Goal: Find specific page/section: Find specific page/section

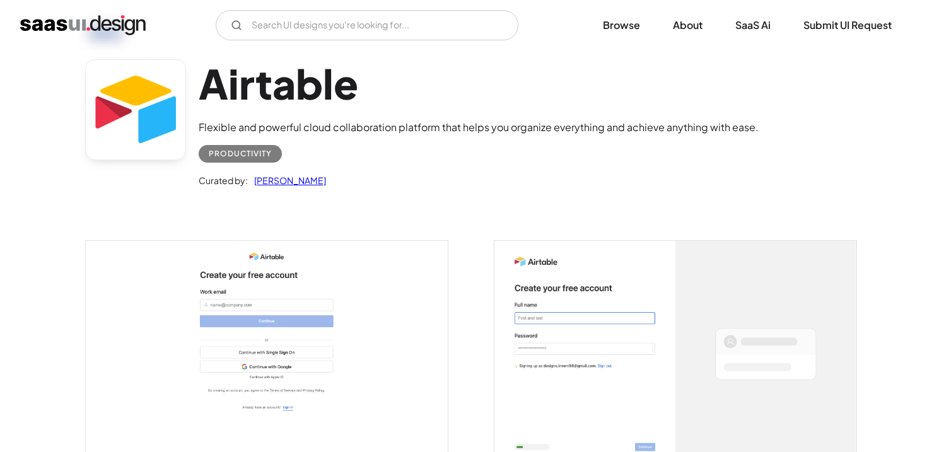
scroll to position [127, 0]
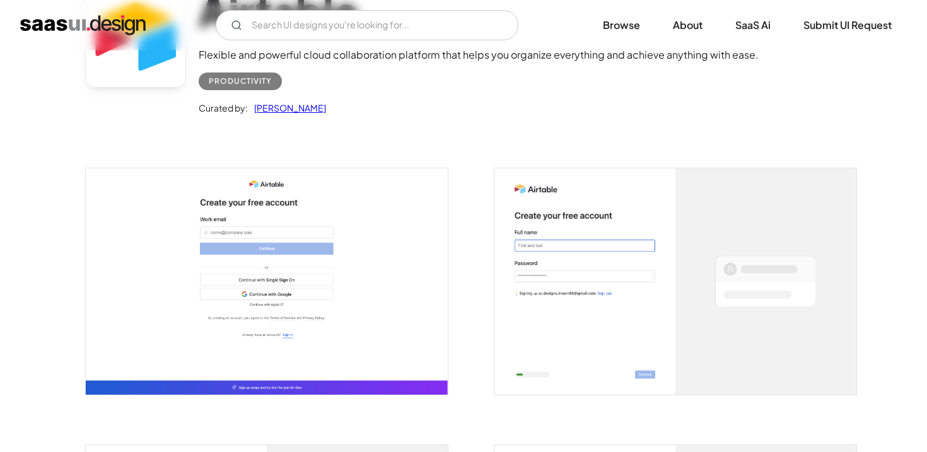
click at [311, 246] on img "open lightbox" at bounding box center [267, 281] width 362 height 226
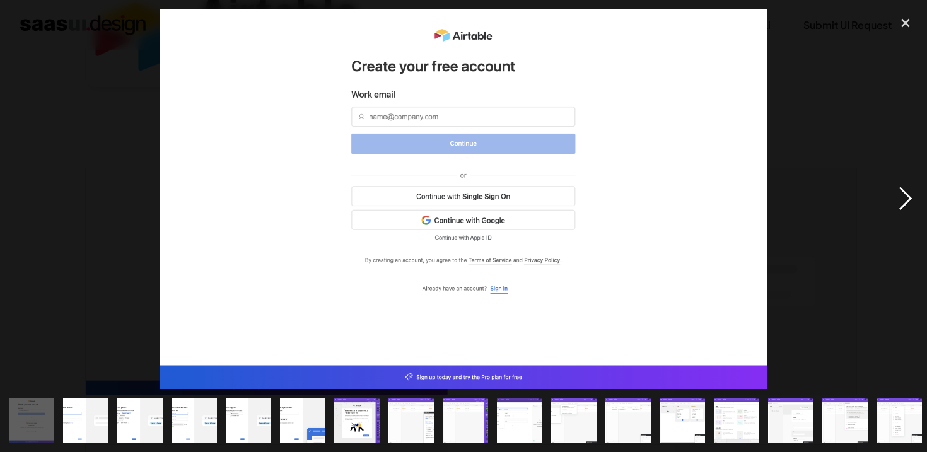
click at [902, 194] on div "next image" at bounding box center [905, 199] width 43 height 380
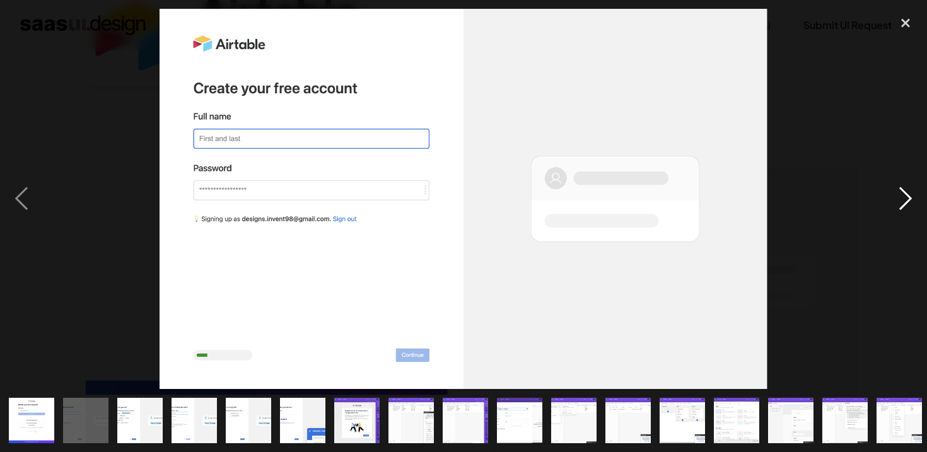
click at [912, 209] on div "next image" at bounding box center [905, 199] width 43 height 380
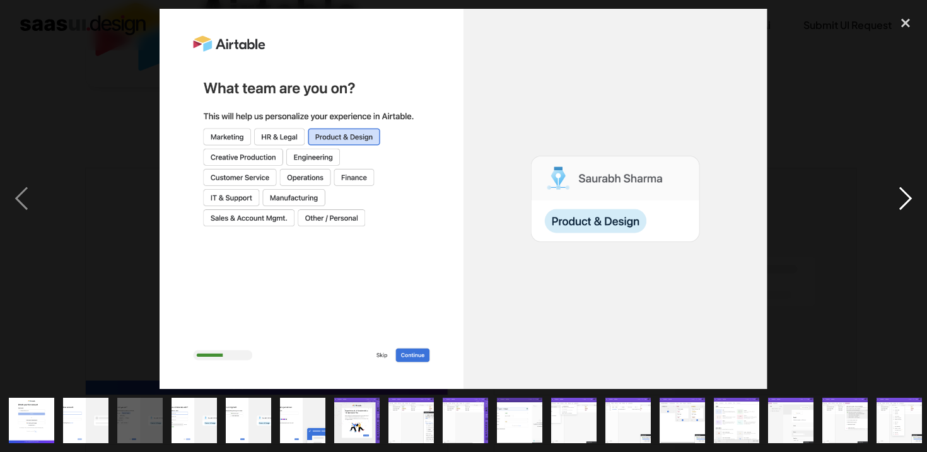
click at [907, 192] on div "next image" at bounding box center [905, 199] width 43 height 380
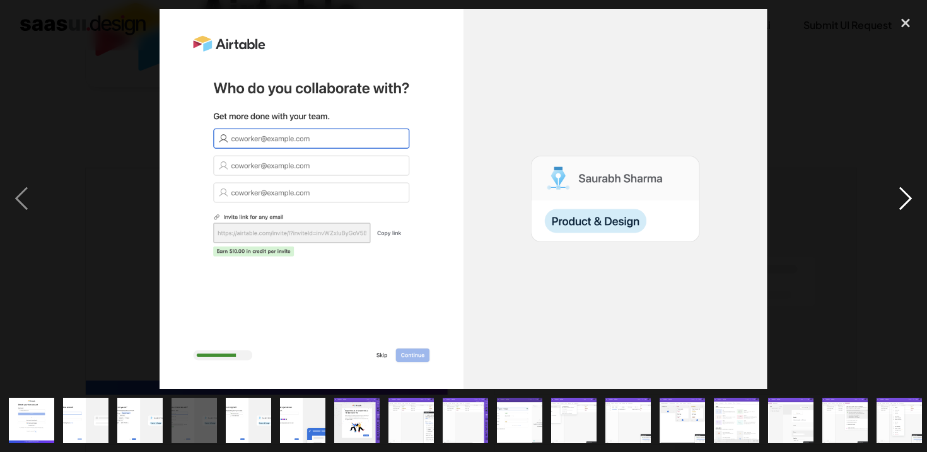
click at [909, 193] on div "next image" at bounding box center [905, 199] width 43 height 380
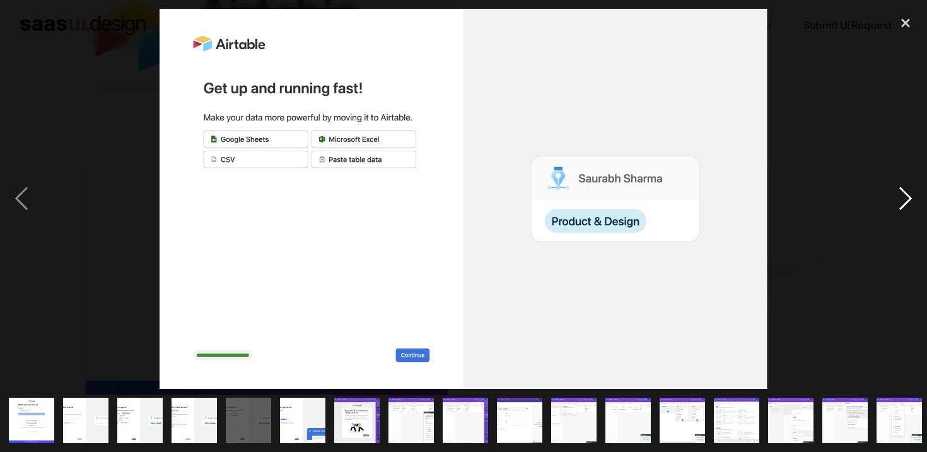
click at [900, 194] on div "next image" at bounding box center [905, 199] width 43 height 380
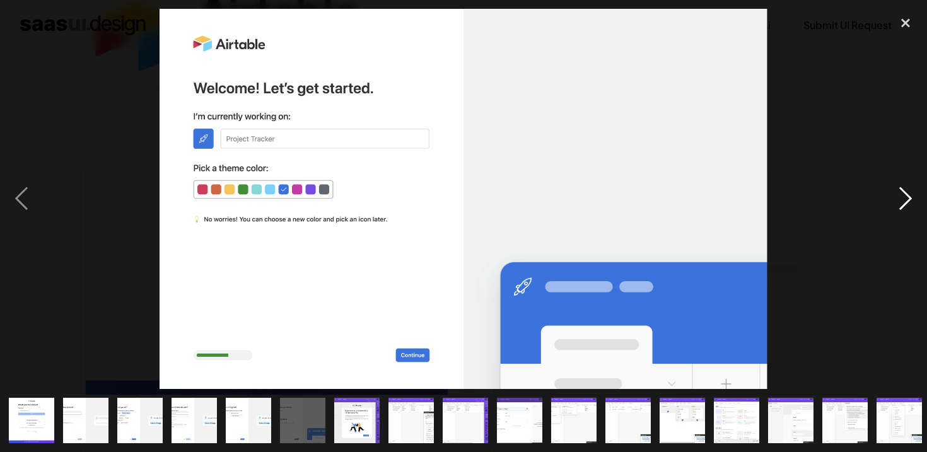
click at [913, 201] on div "next image" at bounding box center [905, 199] width 43 height 380
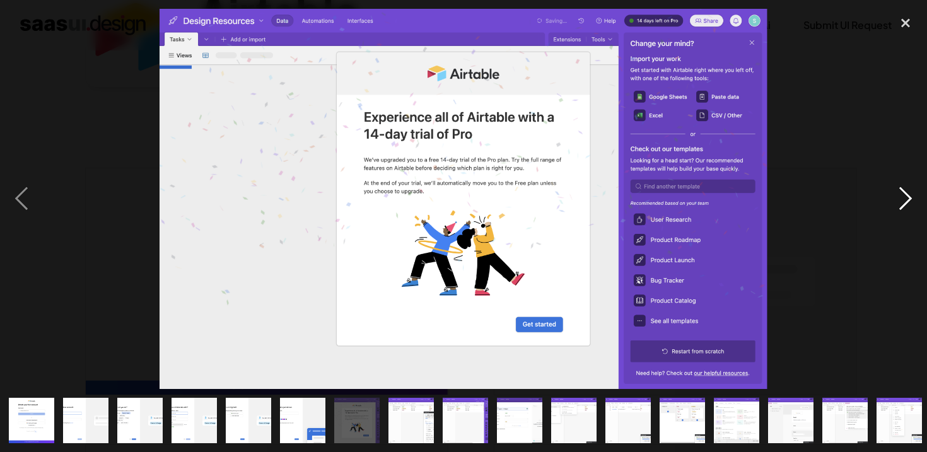
click at [900, 217] on div "next image" at bounding box center [905, 199] width 43 height 380
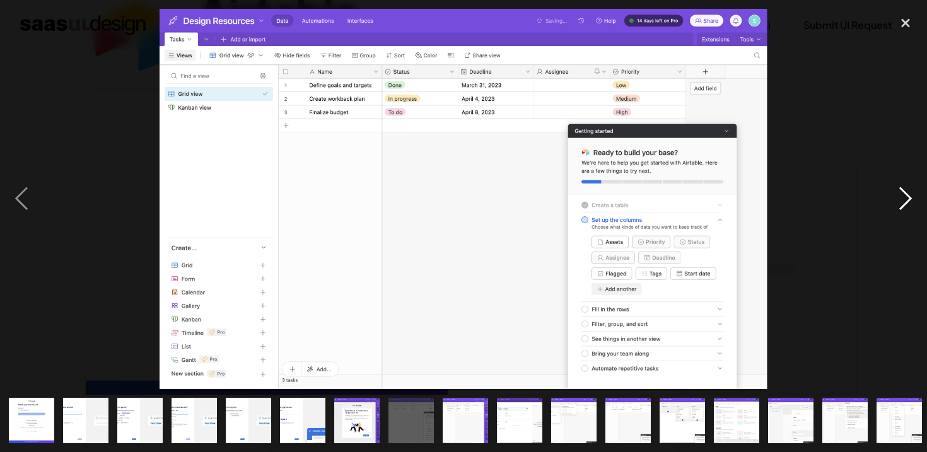
click at [898, 188] on div "next image" at bounding box center [905, 199] width 43 height 380
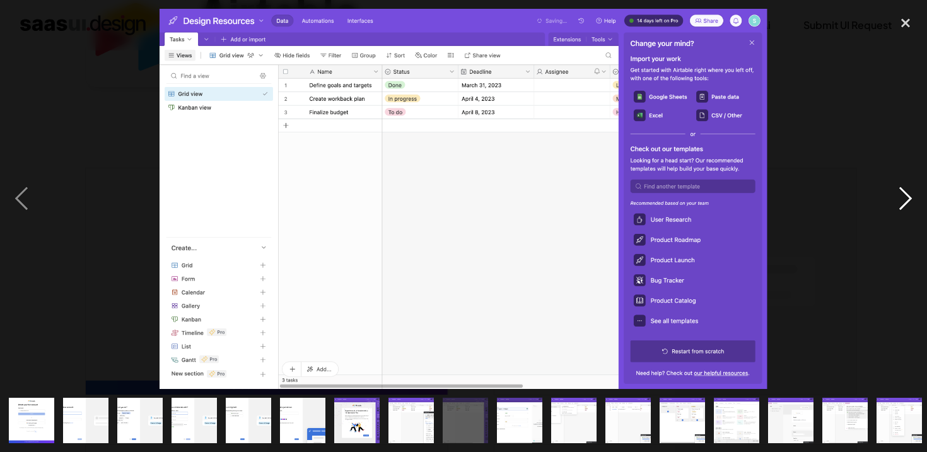
click at [898, 188] on div "next image" at bounding box center [905, 199] width 43 height 380
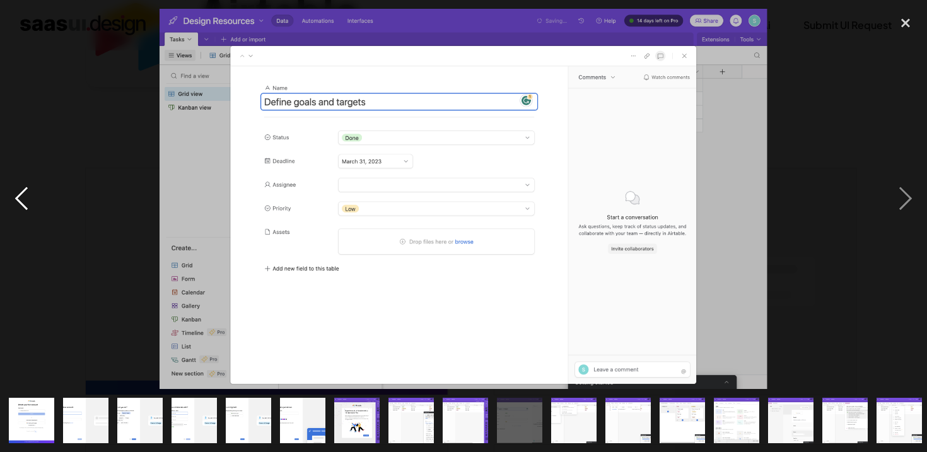
click at [24, 199] on div "previous image" at bounding box center [21, 199] width 43 height 380
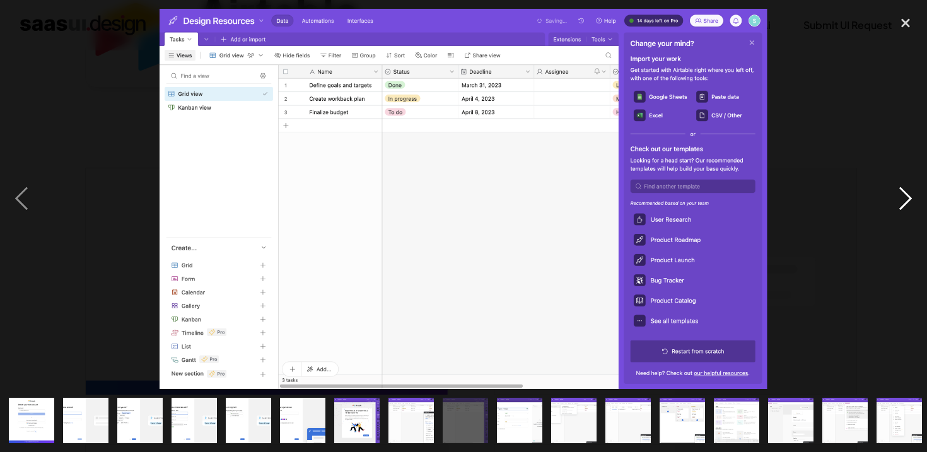
click at [899, 211] on div "next image" at bounding box center [905, 199] width 43 height 380
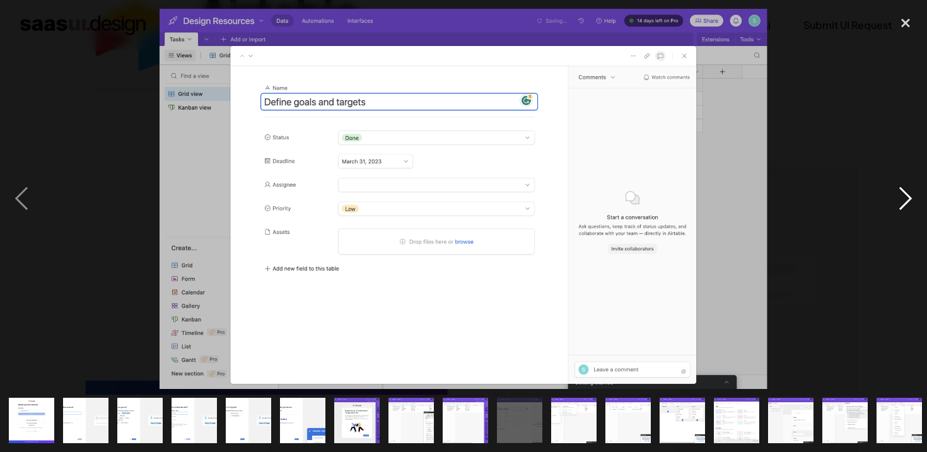
click at [899, 211] on div "next image" at bounding box center [905, 199] width 43 height 380
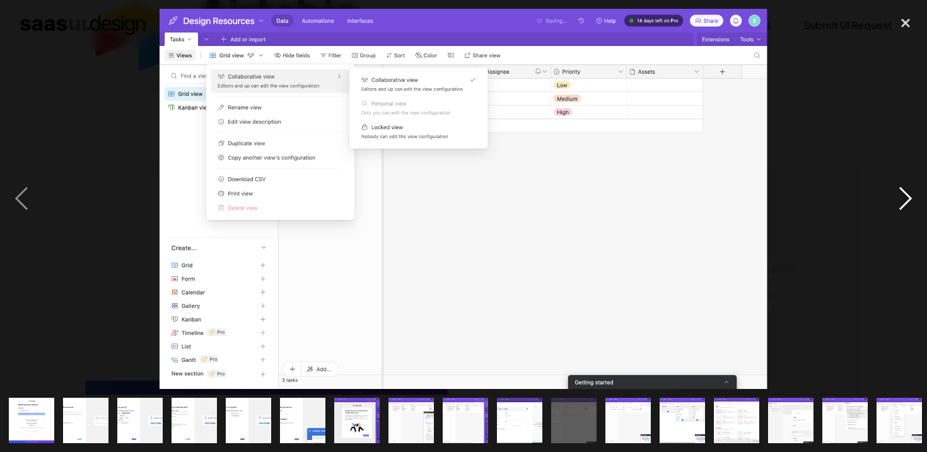
click at [899, 211] on div "next image" at bounding box center [905, 199] width 43 height 380
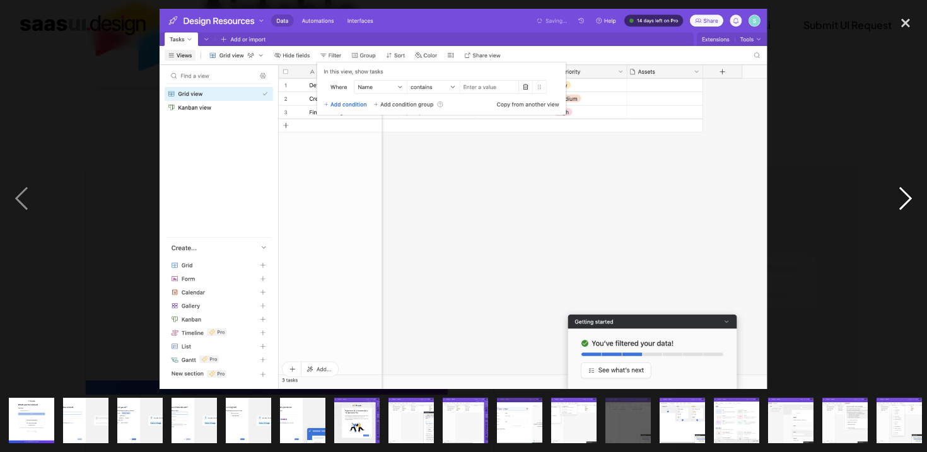
click at [899, 211] on div "next image" at bounding box center [905, 199] width 43 height 380
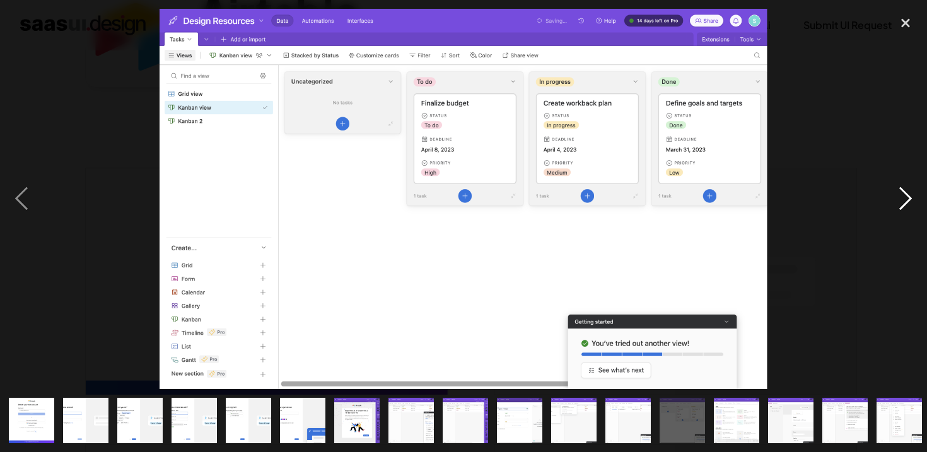
click at [899, 211] on div "next image" at bounding box center [905, 199] width 43 height 380
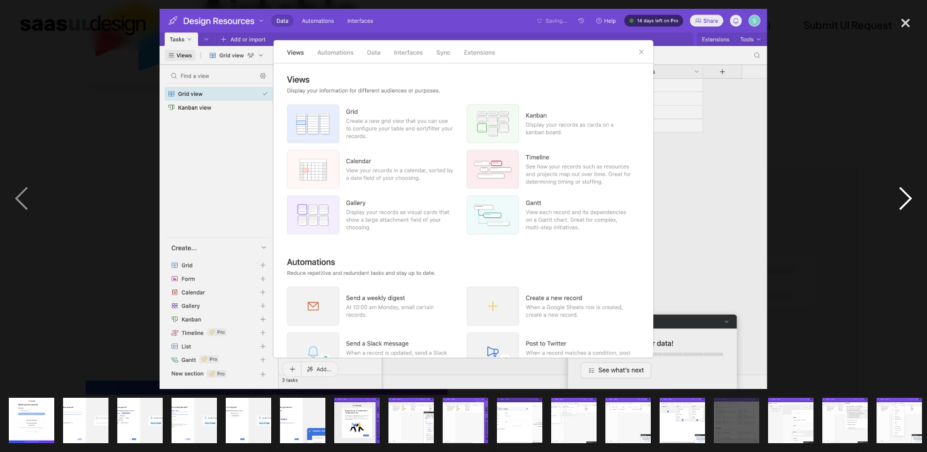
click at [899, 211] on div "next image" at bounding box center [905, 199] width 43 height 380
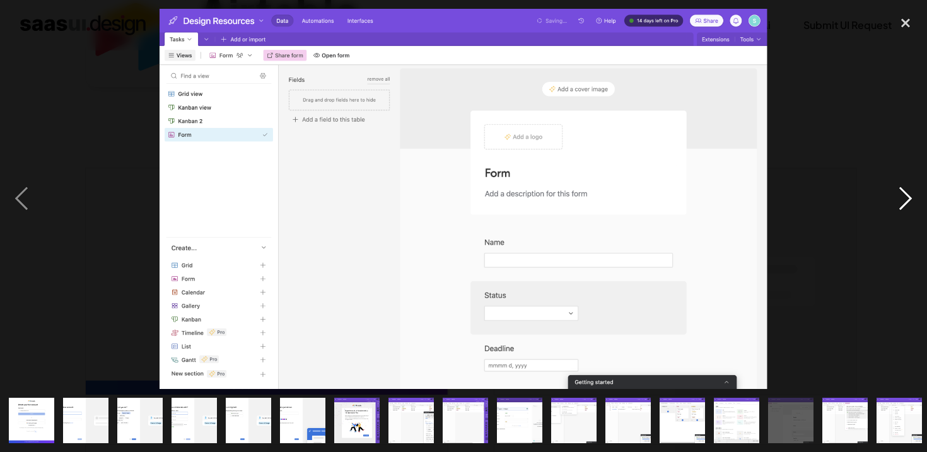
click at [899, 211] on div "next image" at bounding box center [905, 199] width 43 height 380
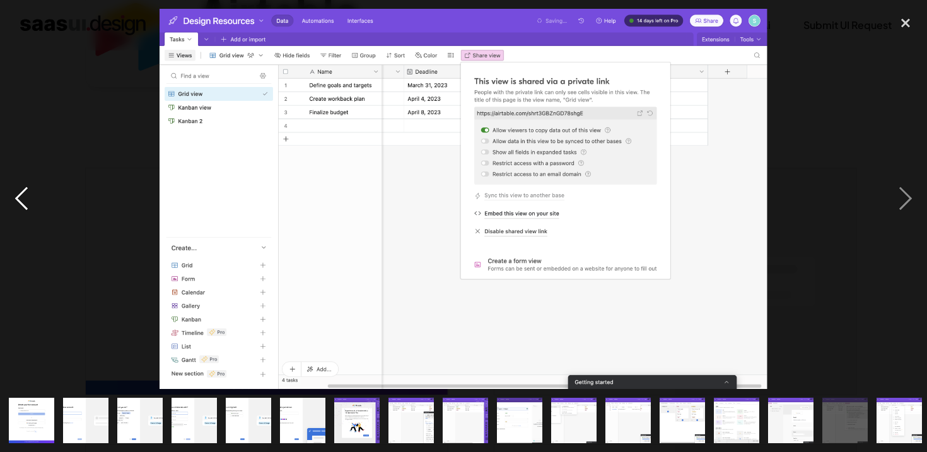
click at [35, 200] on div "previous image" at bounding box center [21, 199] width 43 height 380
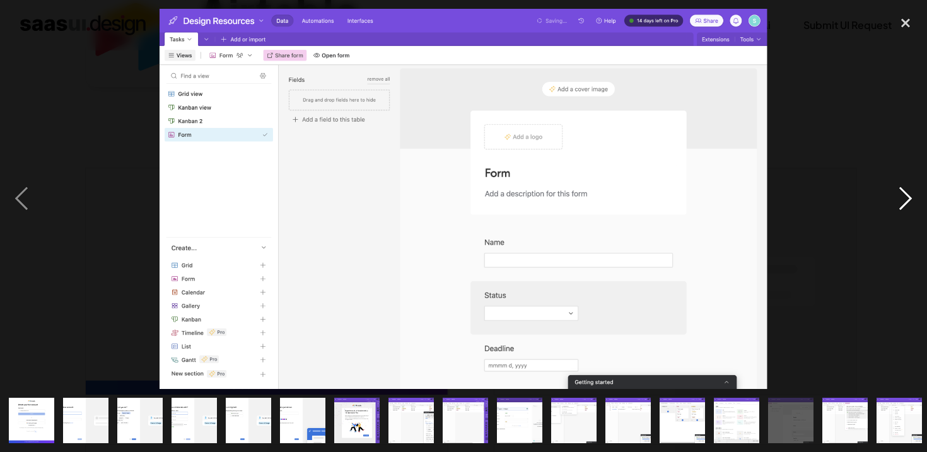
click at [897, 207] on div "next image" at bounding box center [905, 199] width 43 height 380
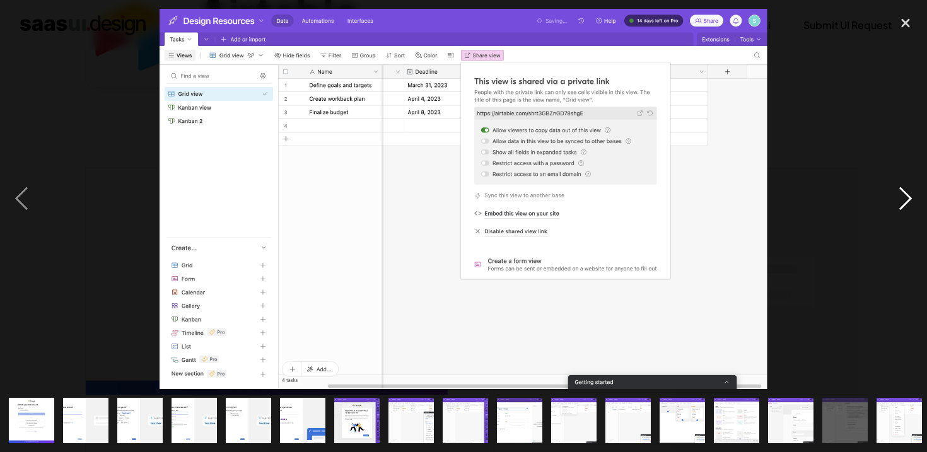
click at [897, 207] on div "next image" at bounding box center [905, 199] width 43 height 380
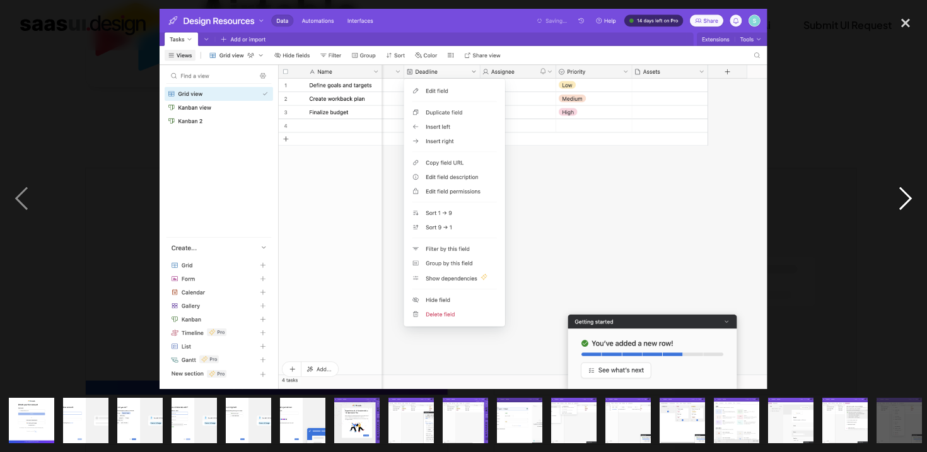
click at [897, 207] on div "next image" at bounding box center [905, 199] width 43 height 380
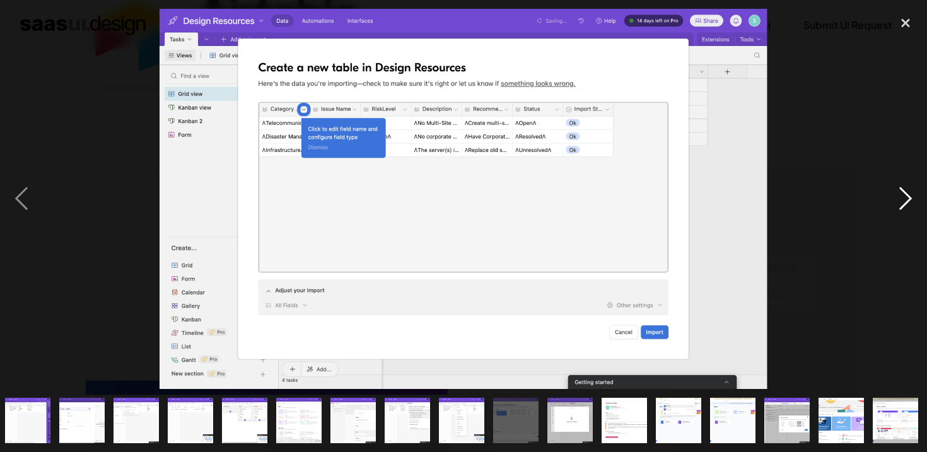
click at [897, 207] on div "next image" at bounding box center [905, 199] width 43 height 380
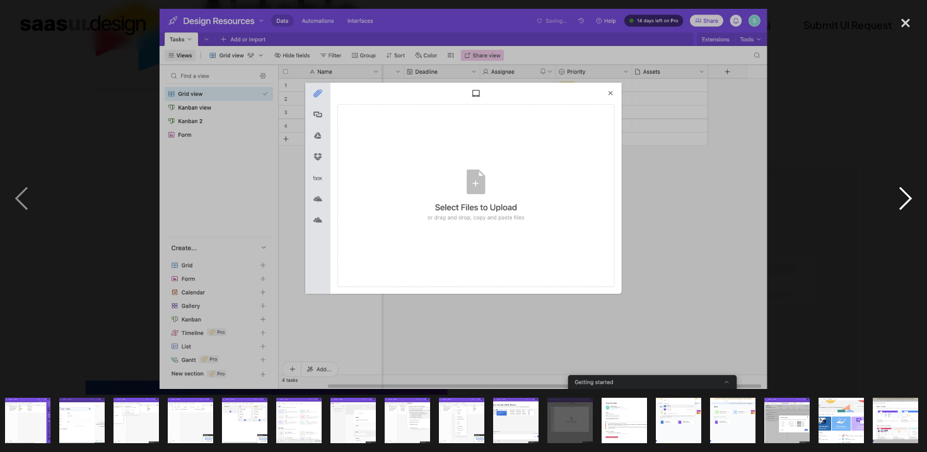
click at [897, 207] on div "next image" at bounding box center [905, 199] width 43 height 380
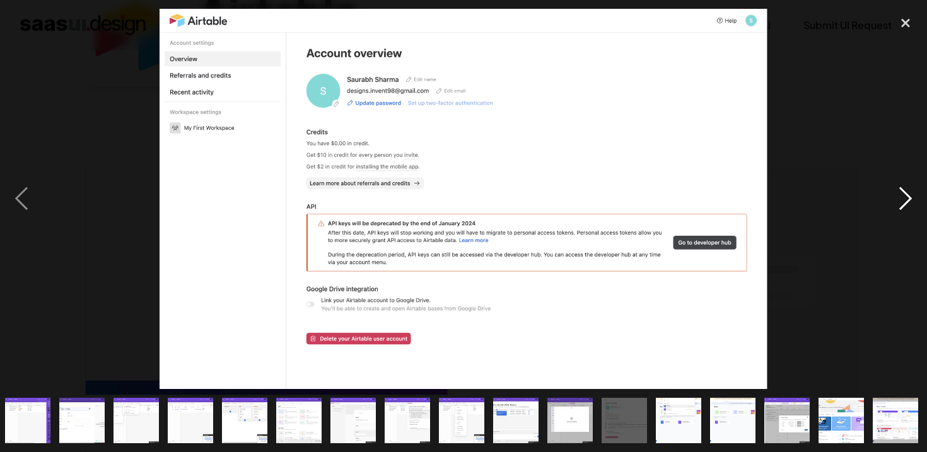
click at [897, 207] on div "next image" at bounding box center [905, 199] width 43 height 380
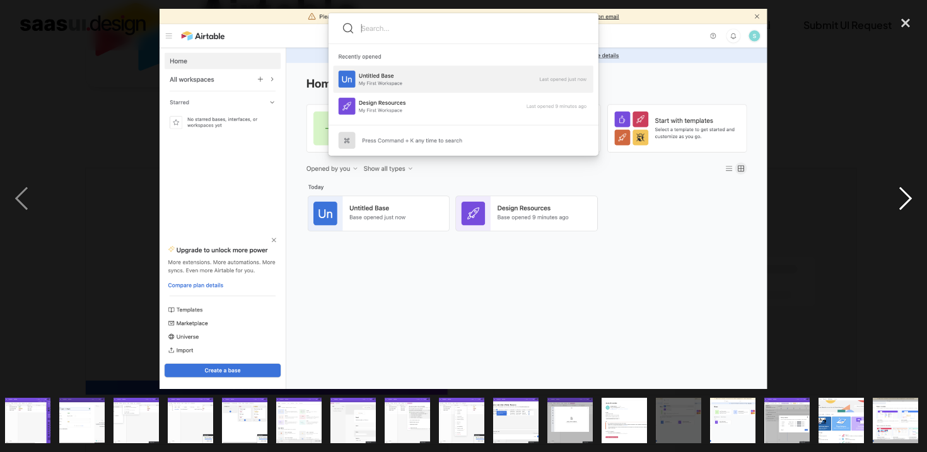
click at [897, 207] on div "next image" at bounding box center [905, 199] width 43 height 380
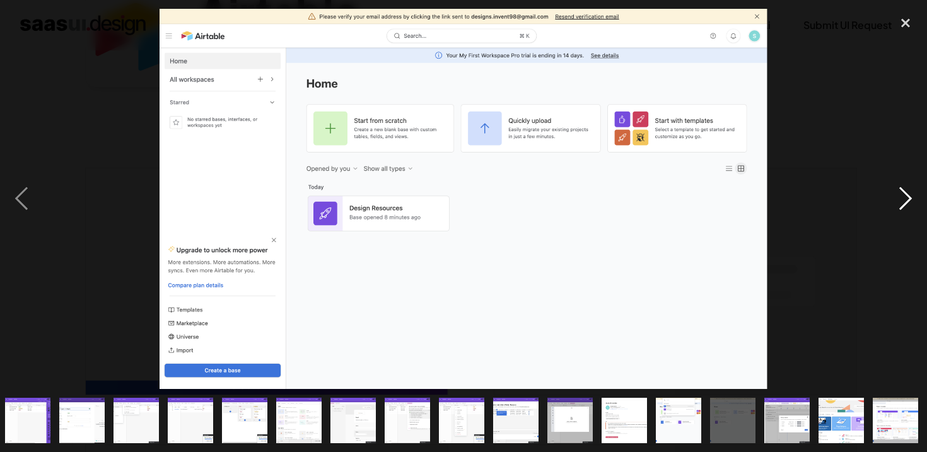
click at [897, 207] on div "next image" at bounding box center [905, 199] width 43 height 380
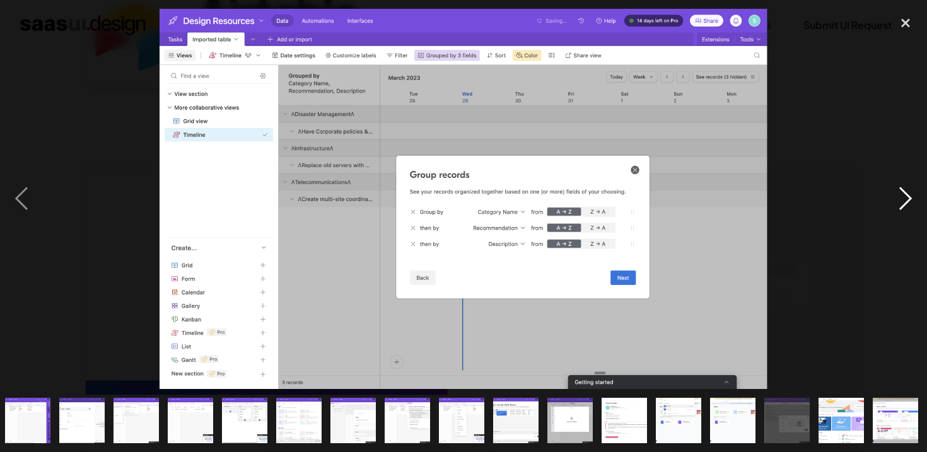
click at [897, 207] on div "next image" at bounding box center [905, 199] width 43 height 380
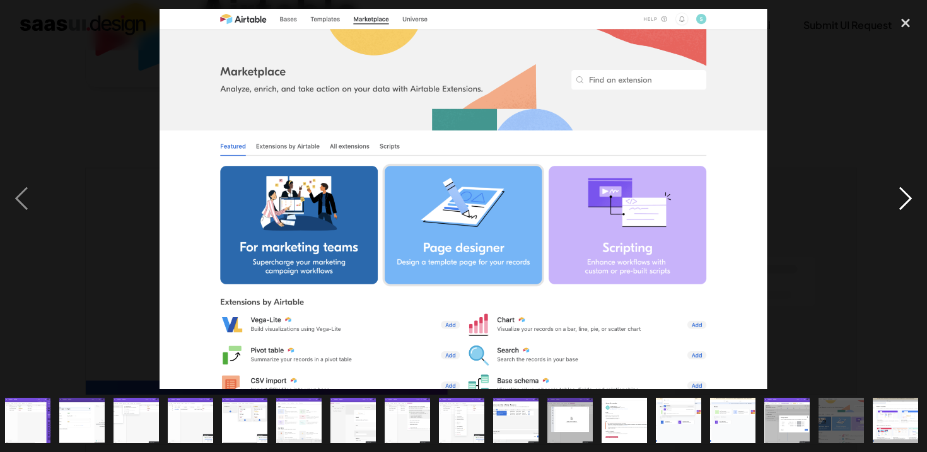
click at [897, 207] on div "next image" at bounding box center [905, 199] width 43 height 380
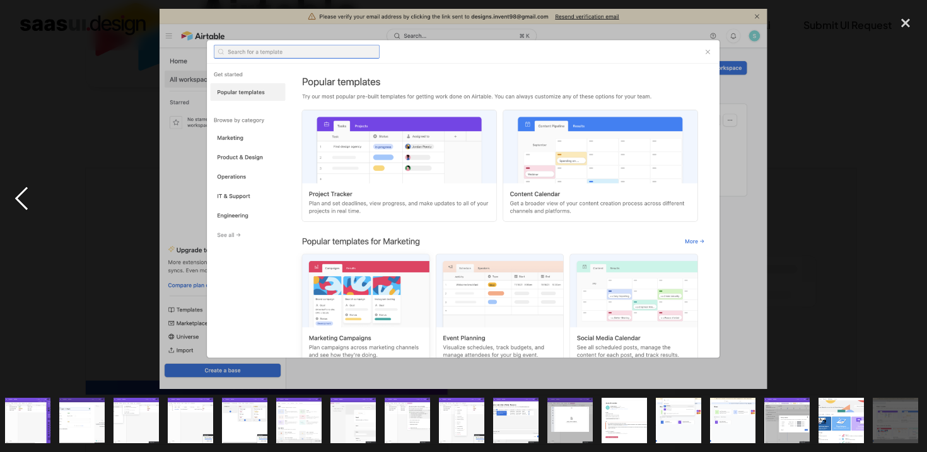
click at [26, 199] on div "previous image" at bounding box center [21, 199] width 43 height 380
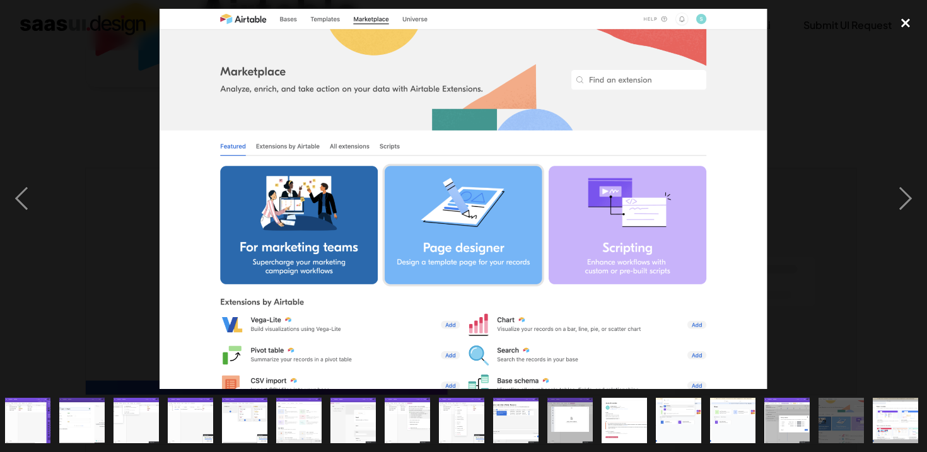
click at [900, 21] on div "close lightbox" at bounding box center [905, 23] width 43 height 28
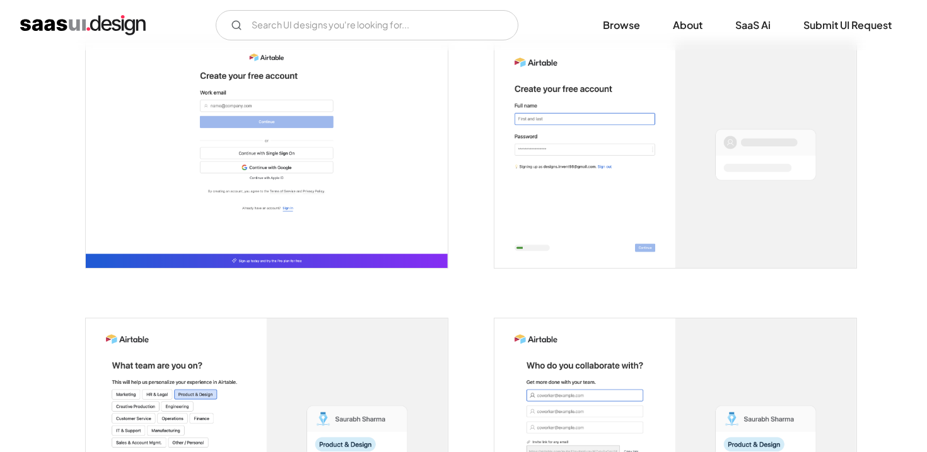
scroll to position [0, 0]
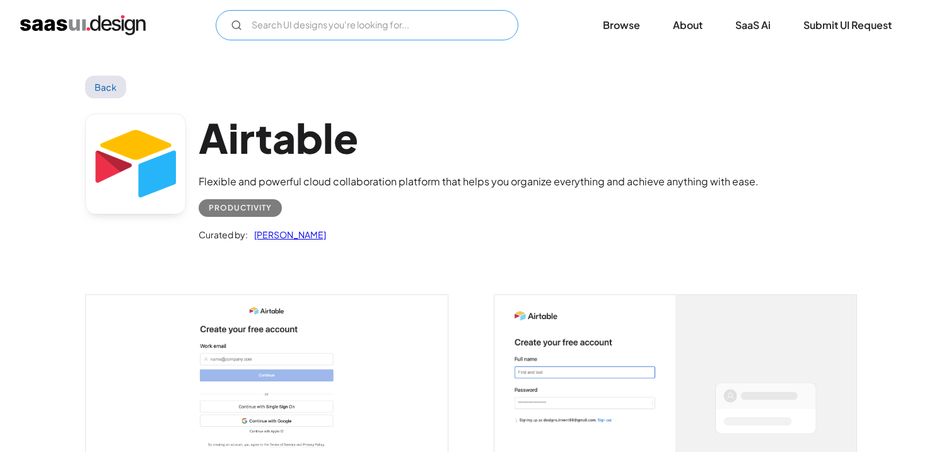
click at [363, 17] on input "Email Form" at bounding box center [367, 25] width 303 height 30
type input "Healthcare"
click at [93, 27] on img "home" at bounding box center [82, 25] width 125 height 20
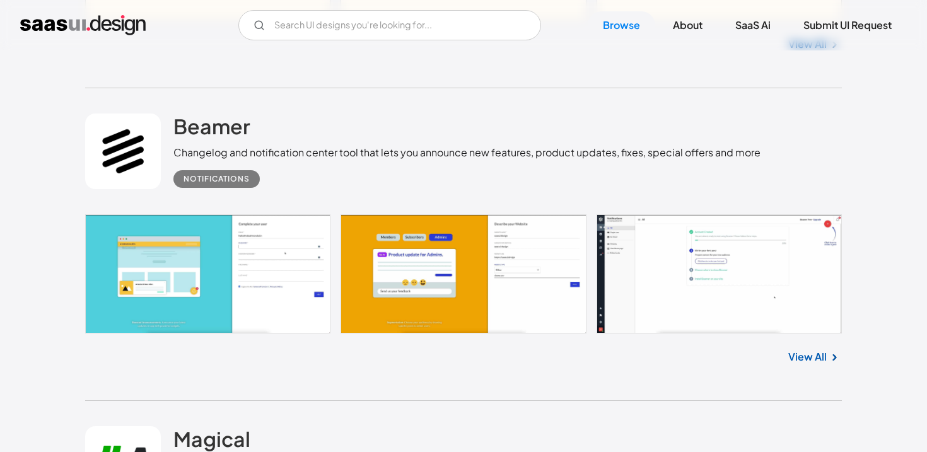
scroll to position [1289, 0]
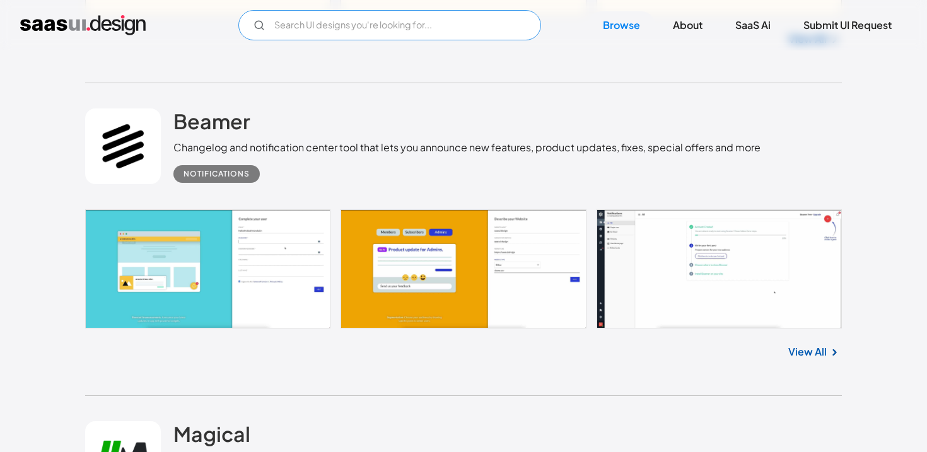
click at [439, 21] on input "Email Form" at bounding box center [389, 25] width 303 height 30
type input "saas"
click at [504, 103] on div "Beamer Changelog and notification center tool that lets you announce new featur…" at bounding box center [463, 146] width 757 height 126
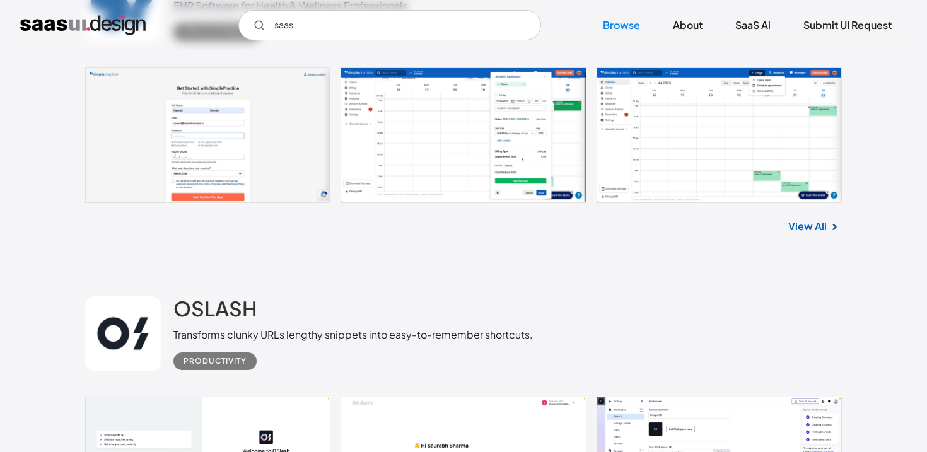
scroll to position [2033, 0]
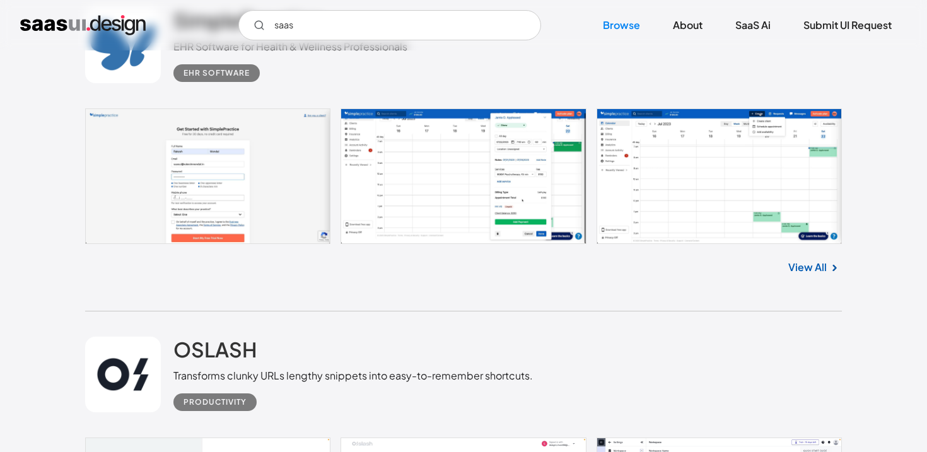
click at [199, 160] on link at bounding box center [463, 176] width 757 height 136
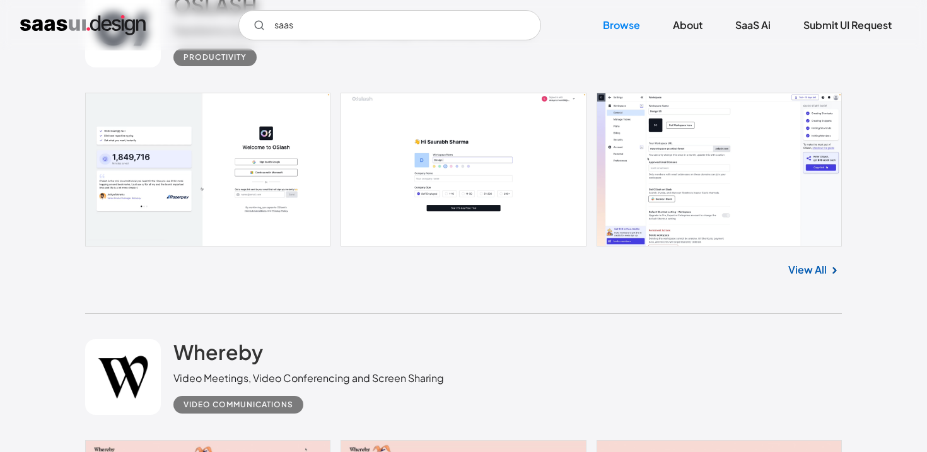
scroll to position [2388, 0]
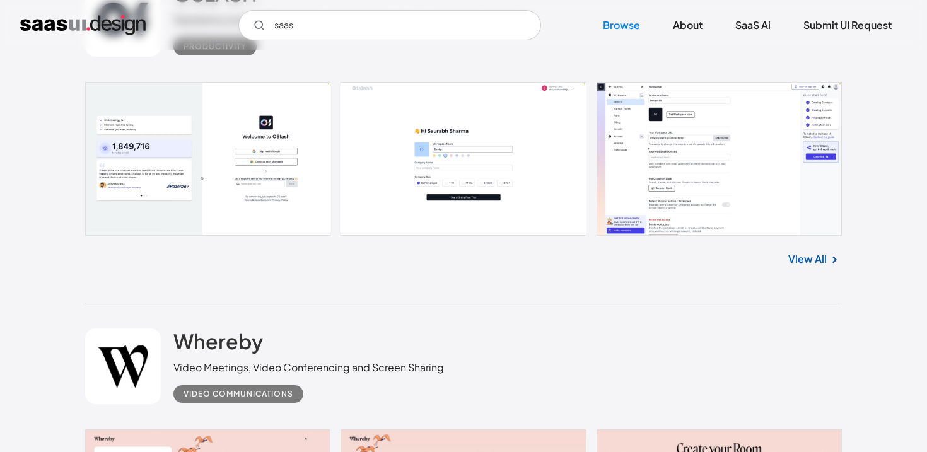
click at [277, 199] on link at bounding box center [463, 159] width 757 height 154
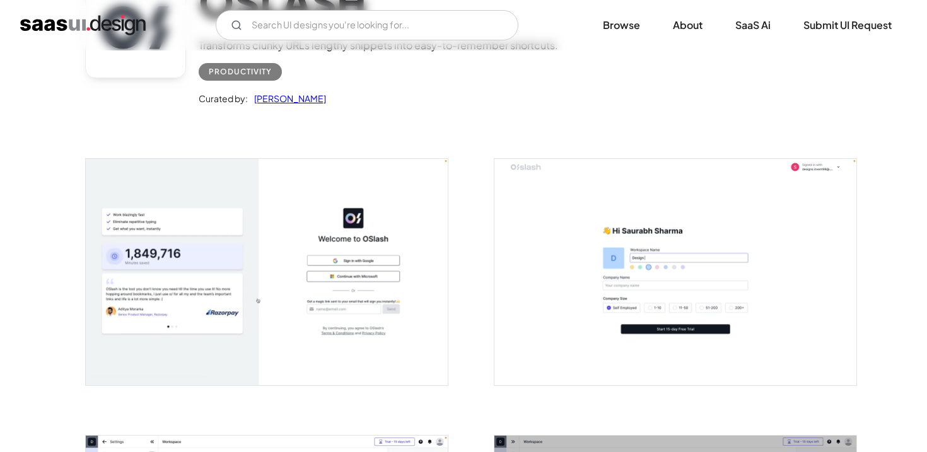
scroll to position [143, 0]
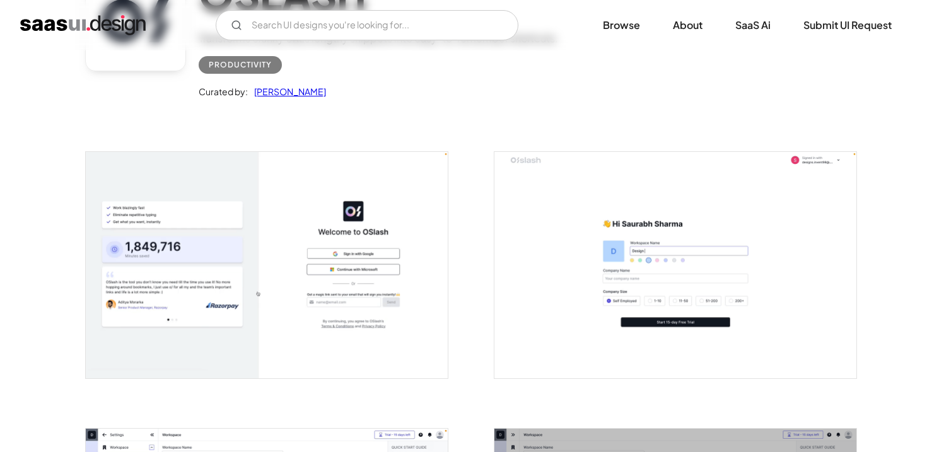
click at [265, 261] on img "open lightbox" at bounding box center [267, 265] width 362 height 226
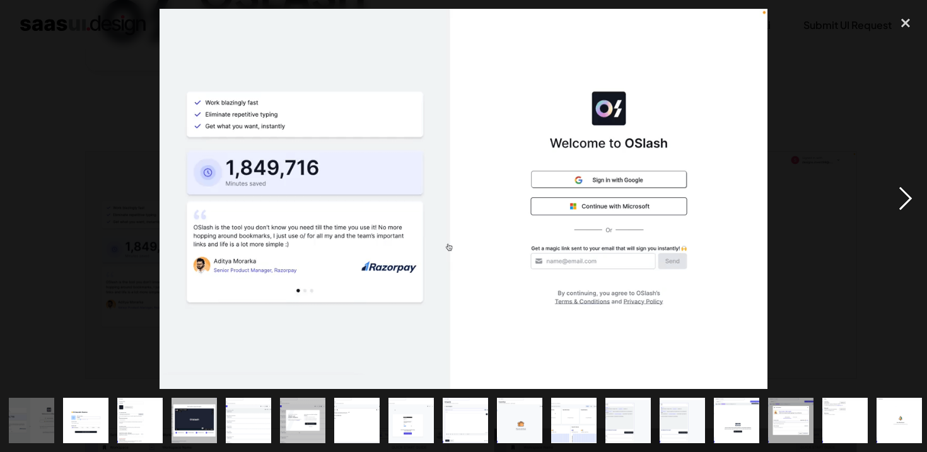
click at [902, 192] on div "next image" at bounding box center [905, 199] width 43 height 380
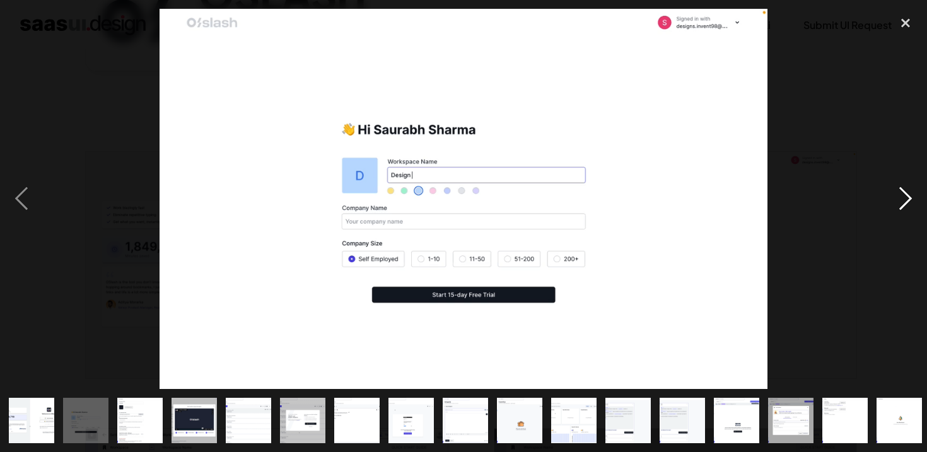
click at [902, 192] on div "next image" at bounding box center [905, 199] width 43 height 380
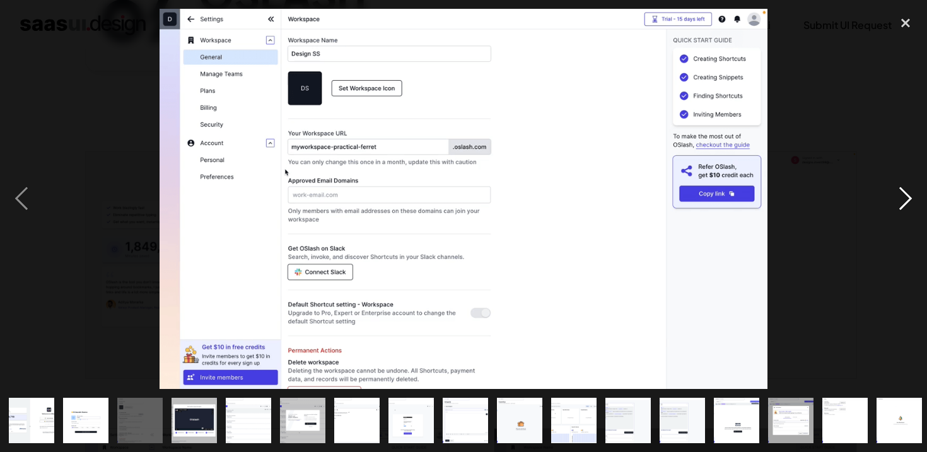
click at [902, 192] on div "next image" at bounding box center [905, 199] width 43 height 380
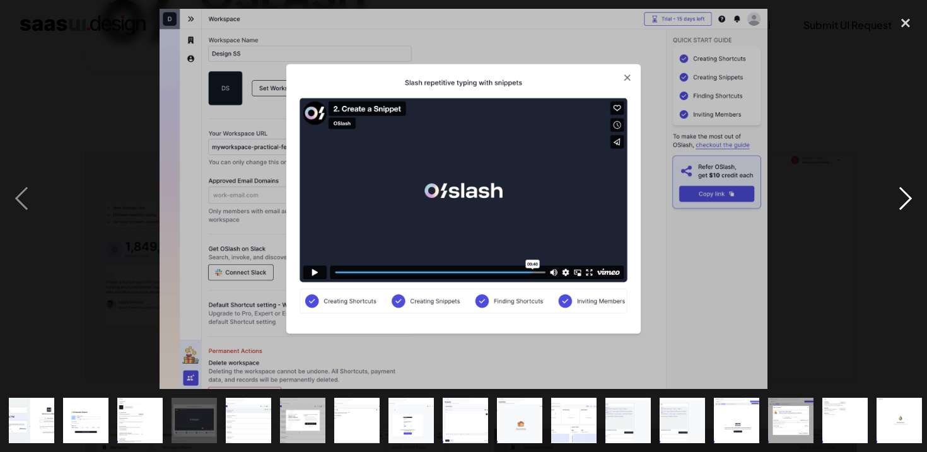
click at [902, 192] on div "next image" at bounding box center [905, 199] width 43 height 380
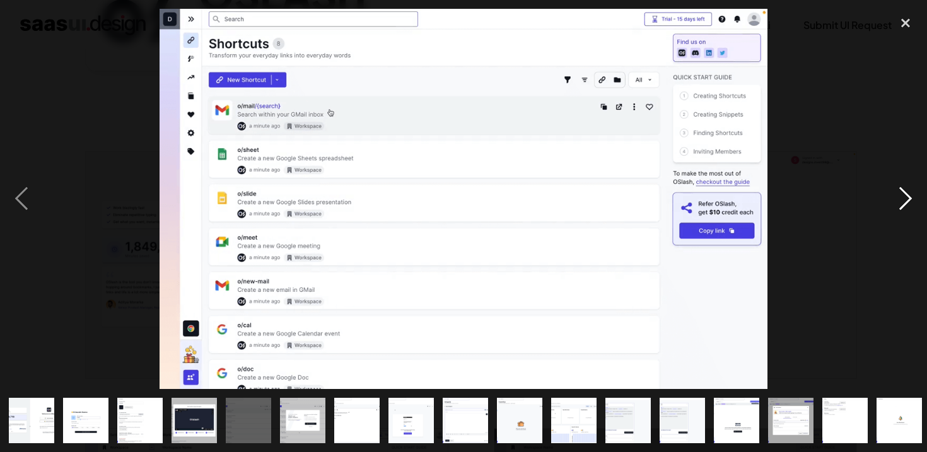
click at [902, 192] on div "next image" at bounding box center [905, 199] width 43 height 380
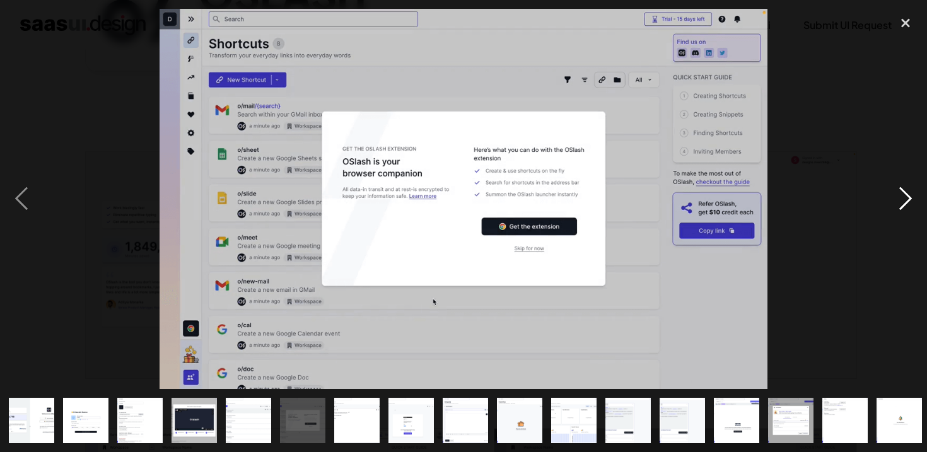
click at [902, 192] on div "next image" at bounding box center [905, 199] width 43 height 380
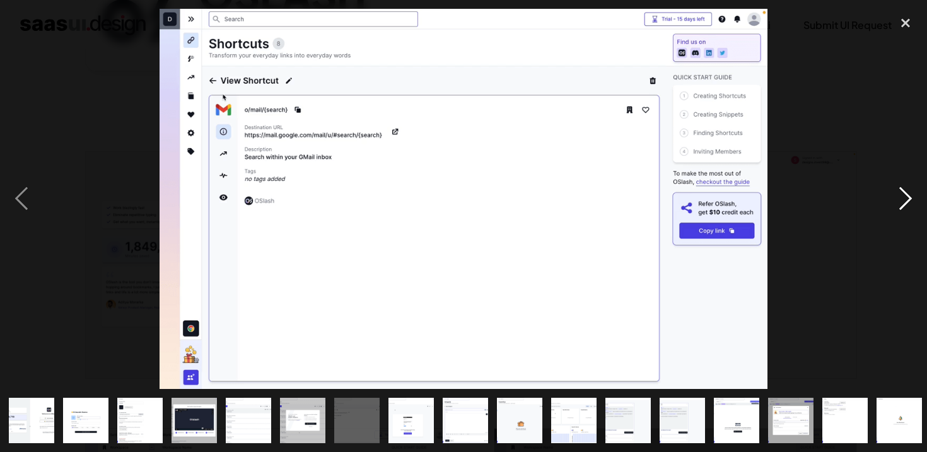
click at [902, 192] on div "next image" at bounding box center [905, 199] width 43 height 380
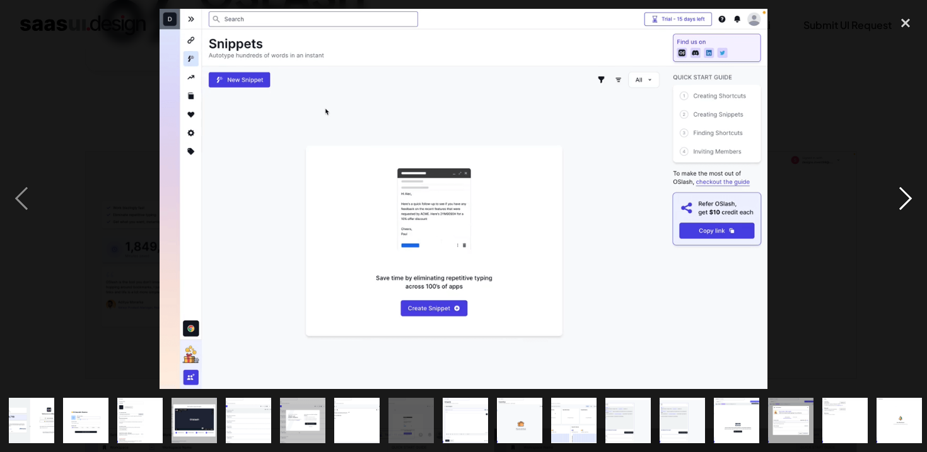
click at [902, 192] on div "next image" at bounding box center [905, 199] width 43 height 380
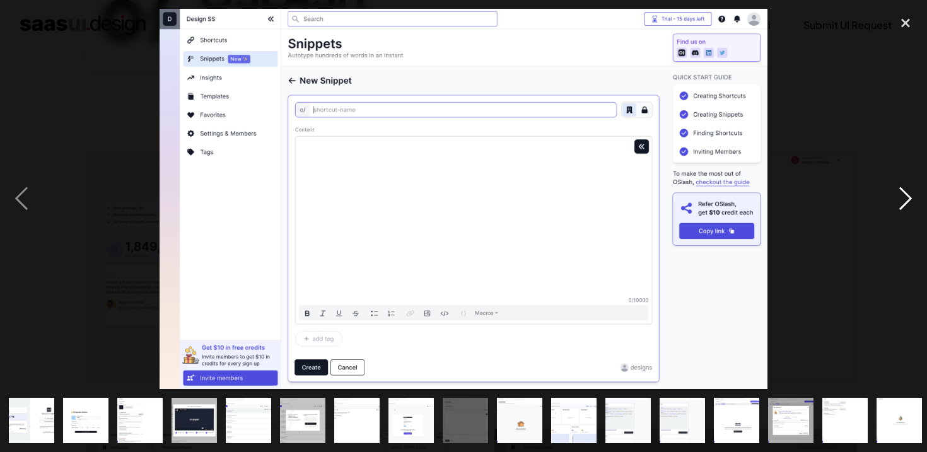
click at [902, 192] on div "next image" at bounding box center [905, 199] width 43 height 380
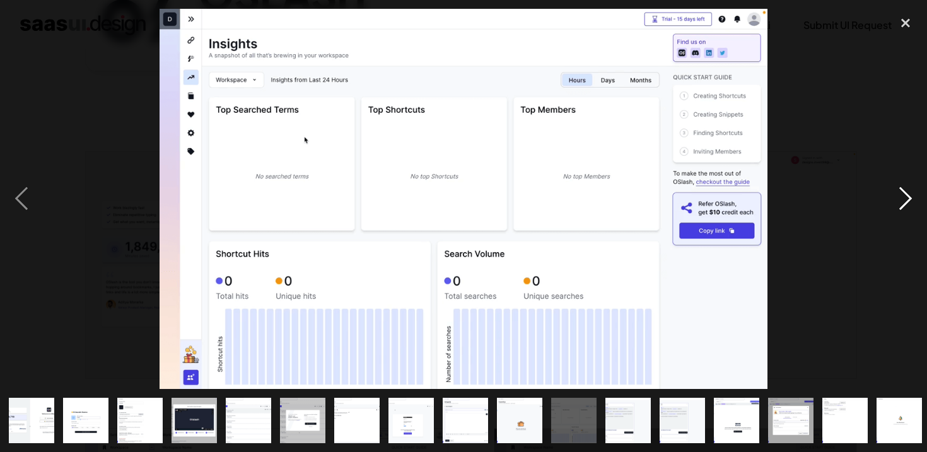
click at [902, 192] on div "next image" at bounding box center [905, 199] width 43 height 380
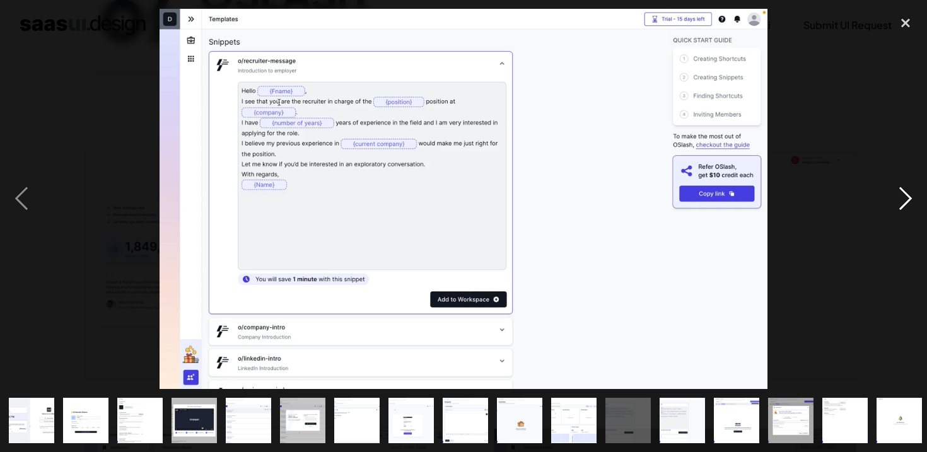
click at [902, 192] on div "next image" at bounding box center [905, 199] width 43 height 380
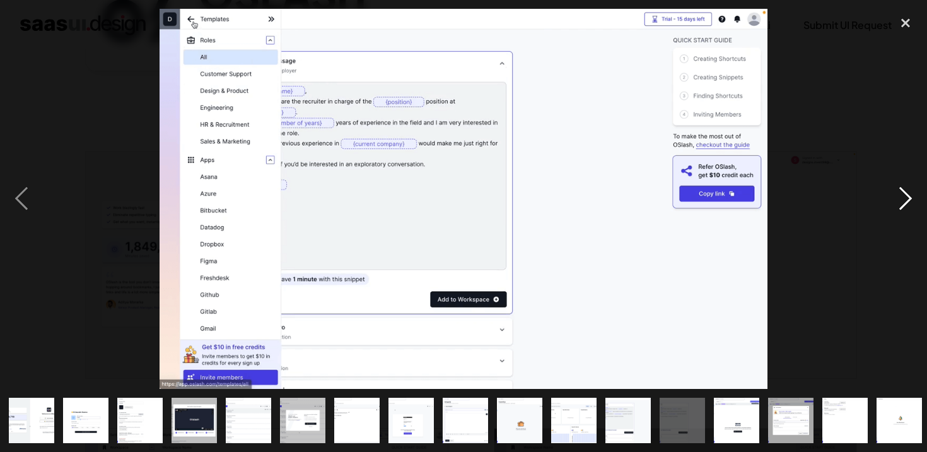
click at [902, 192] on div "next image" at bounding box center [905, 199] width 43 height 380
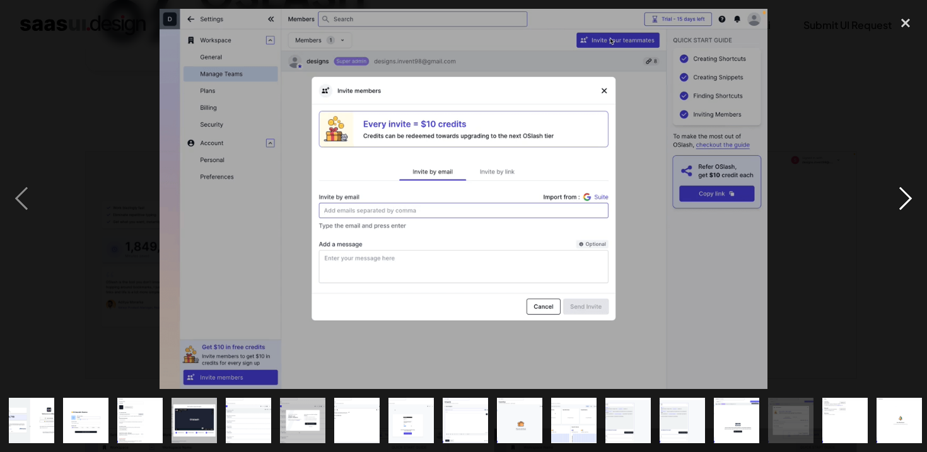
click at [902, 192] on div "next image" at bounding box center [905, 199] width 43 height 380
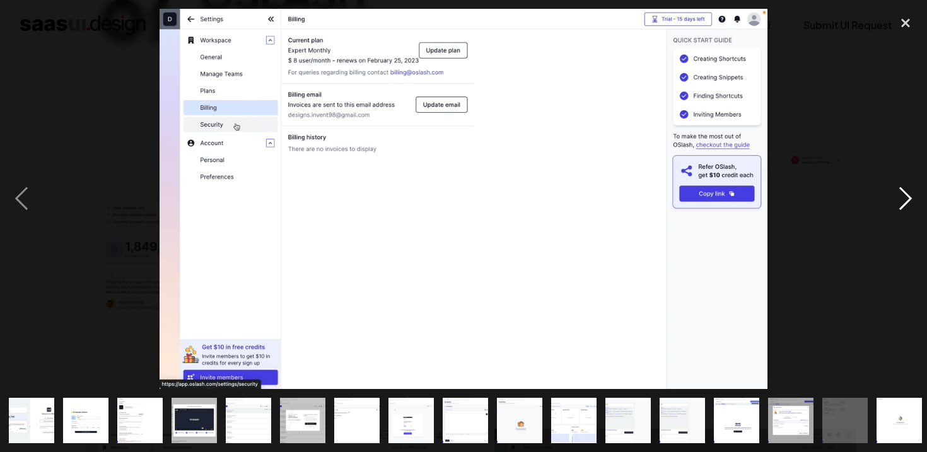
click at [902, 192] on div "next image" at bounding box center [905, 199] width 43 height 380
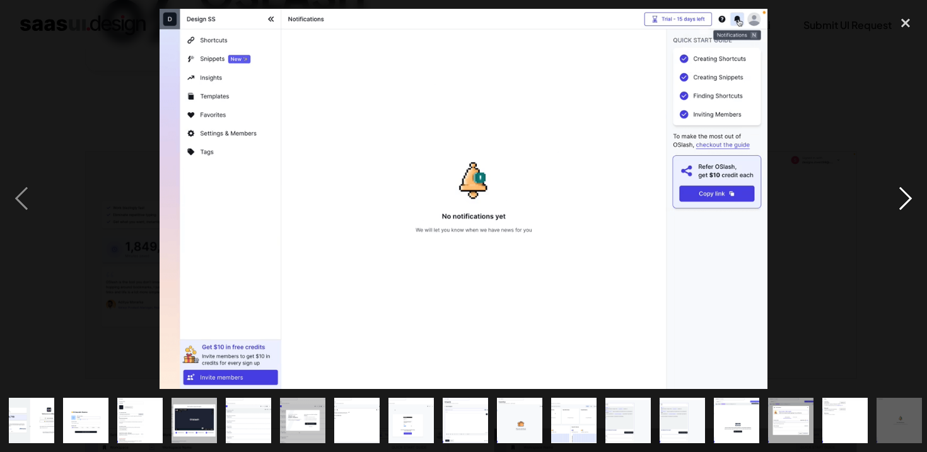
click at [902, 192] on div "next image" at bounding box center [905, 199] width 43 height 380
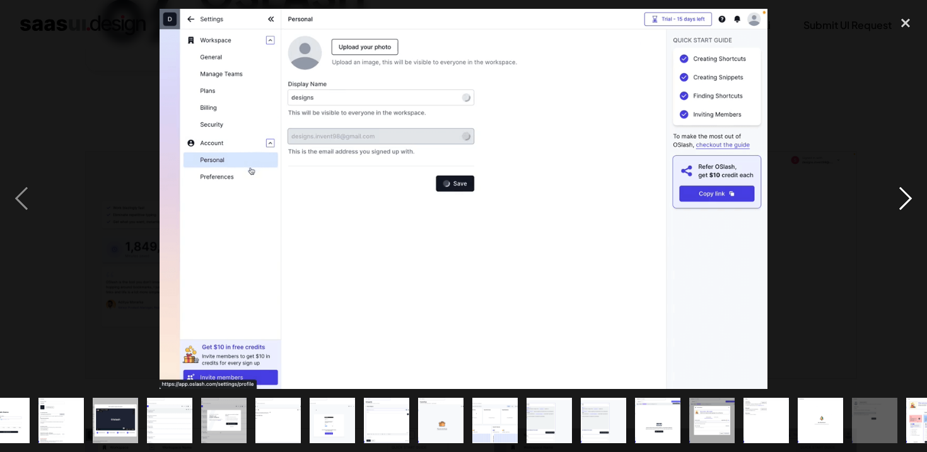
click at [902, 192] on div "next image" at bounding box center [905, 199] width 43 height 380
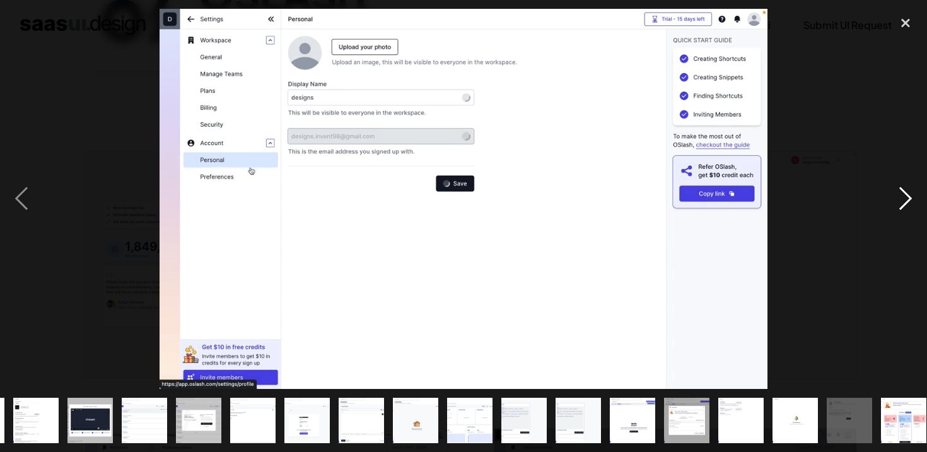
click at [902, 192] on div "next image" at bounding box center [905, 199] width 43 height 380
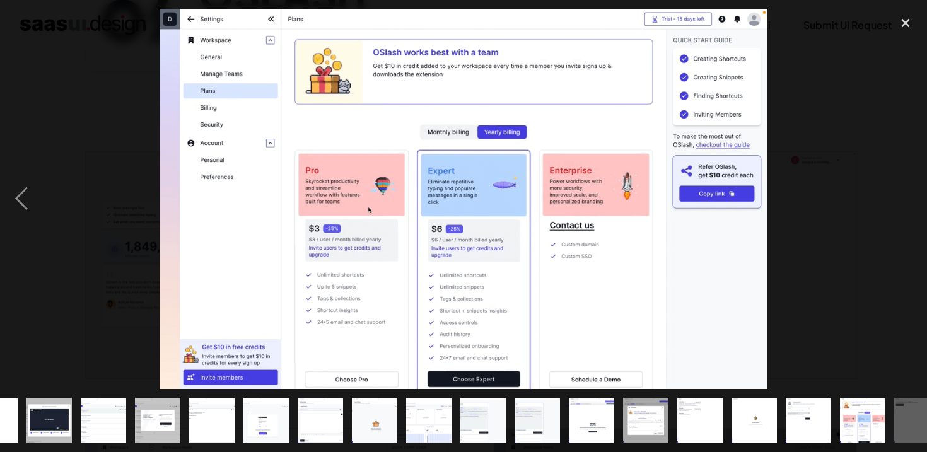
click at [902, 192] on div "next image" at bounding box center [905, 199] width 43 height 380
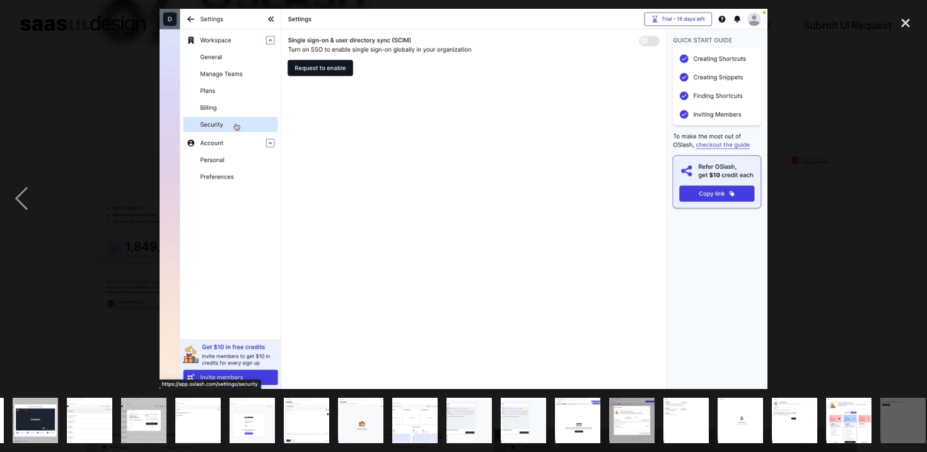
click at [902, 192] on div "next image" at bounding box center [905, 199] width 43 height 380
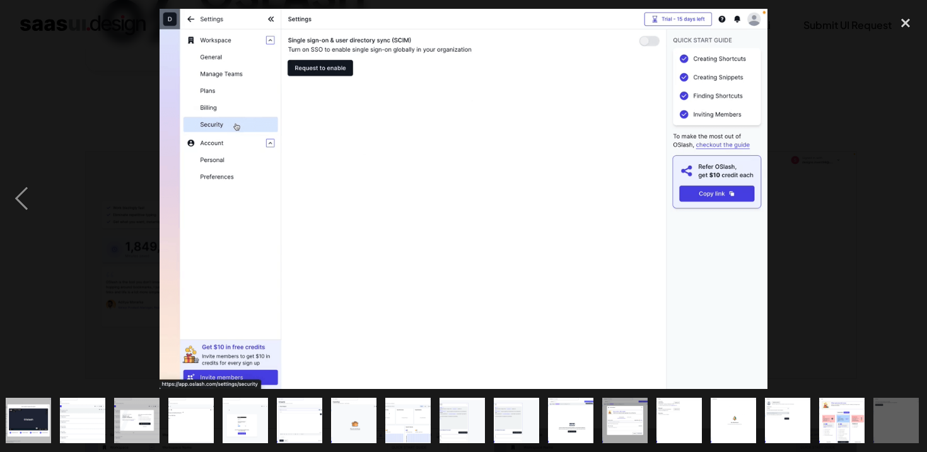
click at [902, 192] on div "next image" at bounding box center [905, 199] width 43 height 380
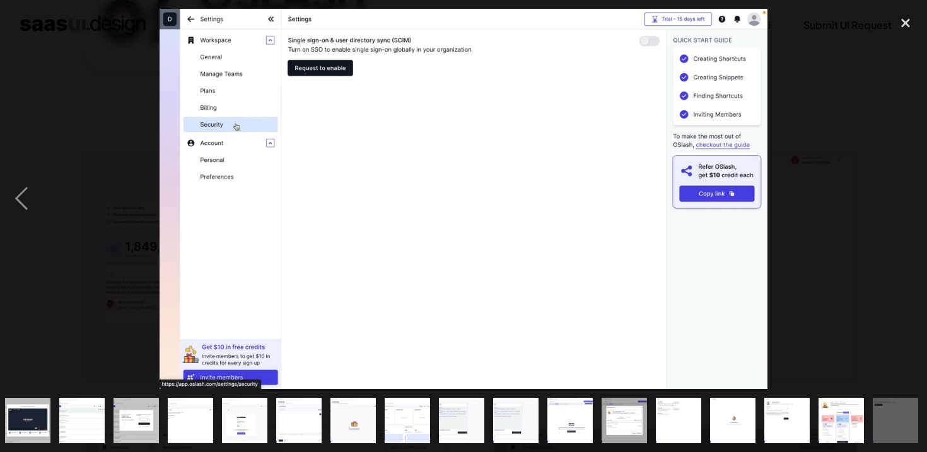
click at [902, 192] on div "next image" at bounding box center [905, 199] width 43 height 380
click at [907, 16] on div "close lightbox" at bounding box center [905, 23] width 43 height 28
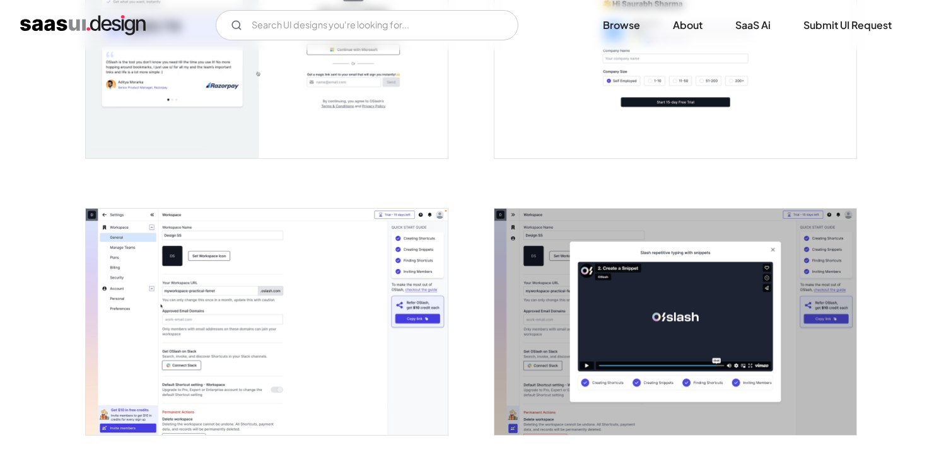
scroll to position [378, 0]
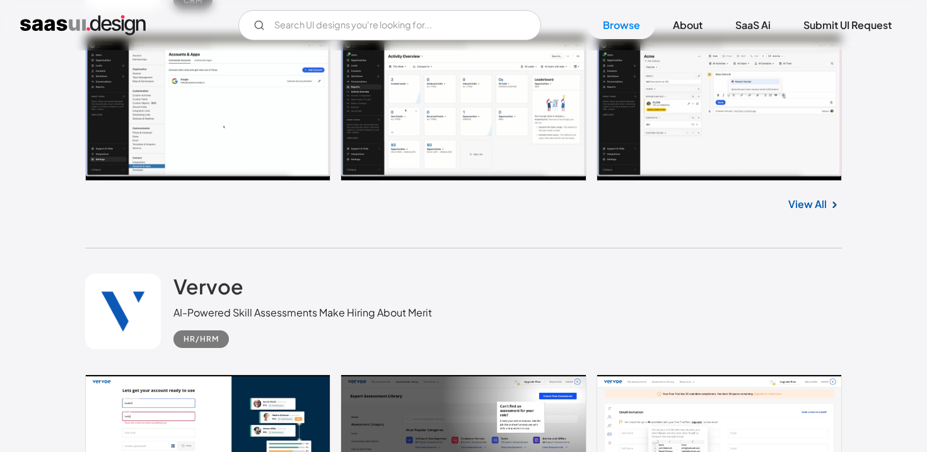
scroll to position [2454, 0]
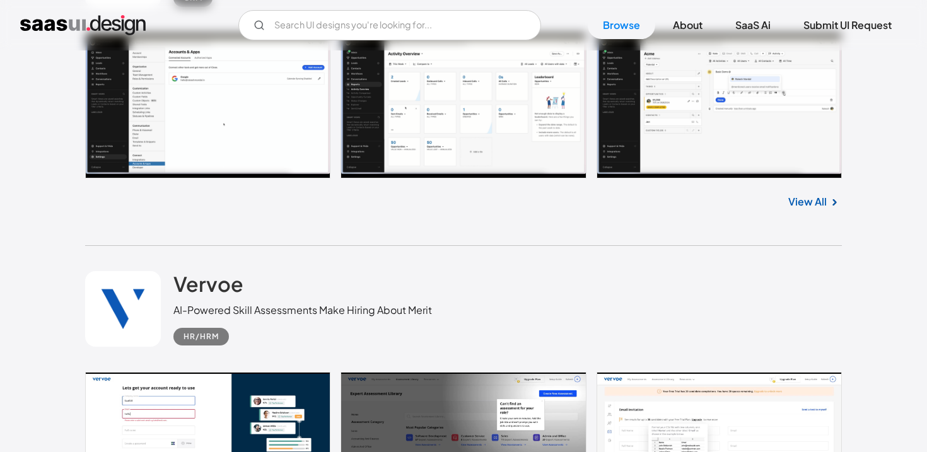
click at [281, 372] on link at bounding box center [463, 441] width 757 height 139
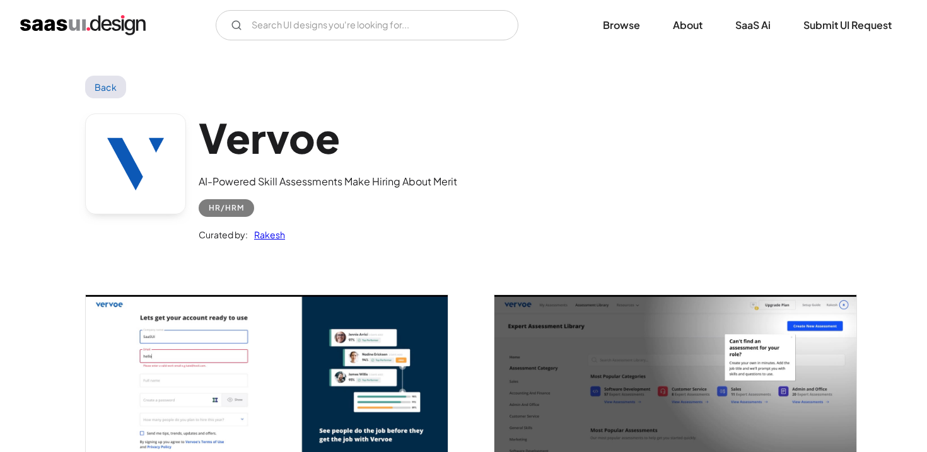
scroll to position [203, 0]
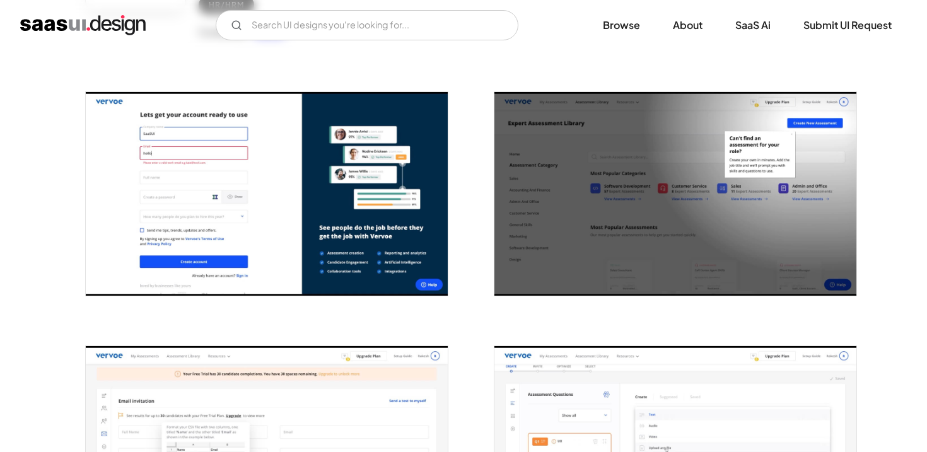
click at [350, 250] on img "open lightbox" at bounding box center [267, 194] width 362 height 204
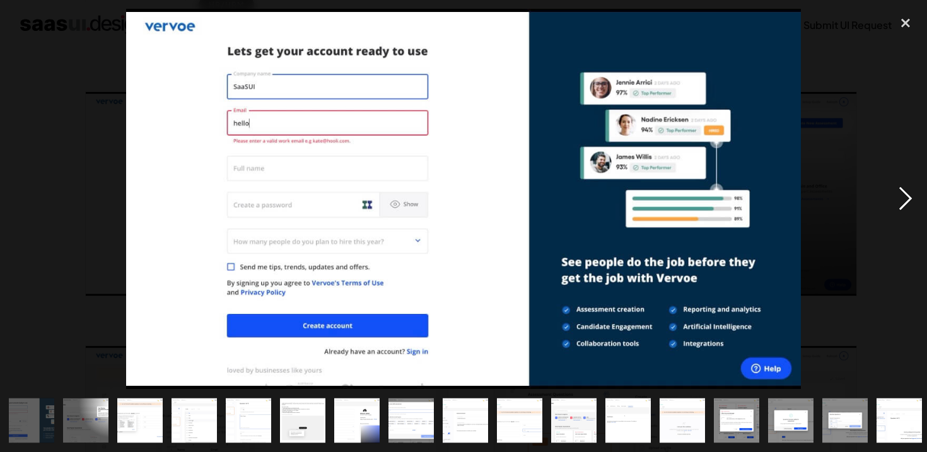
click at [913, 198] on div "next image" at bounding box center [905, 199] width 43 height 380
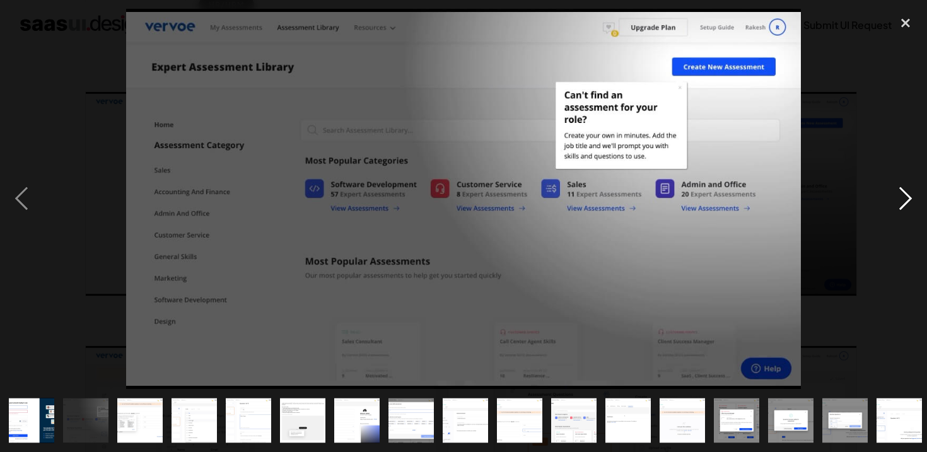
click at [910, 197] on div "next image" at bounding box center [905, 199] width 43 height 380
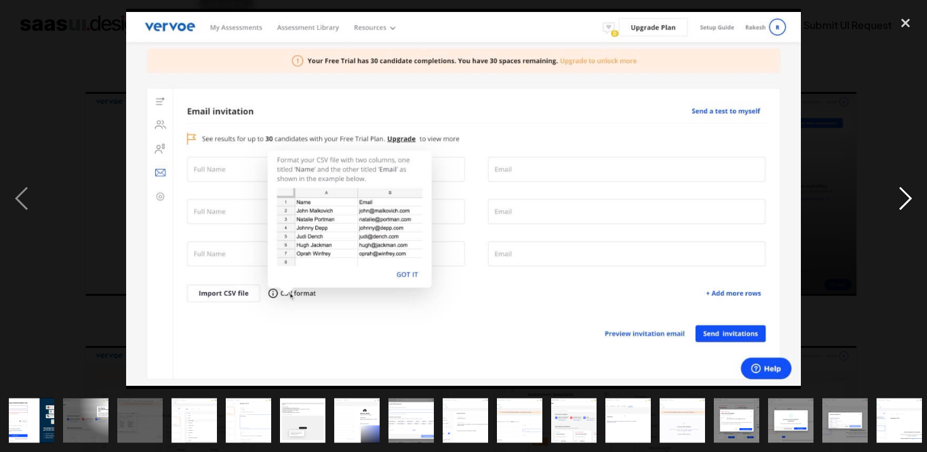
click at [910, 197] on div "next image" at bounding box center [905, 199] width 43 height 380
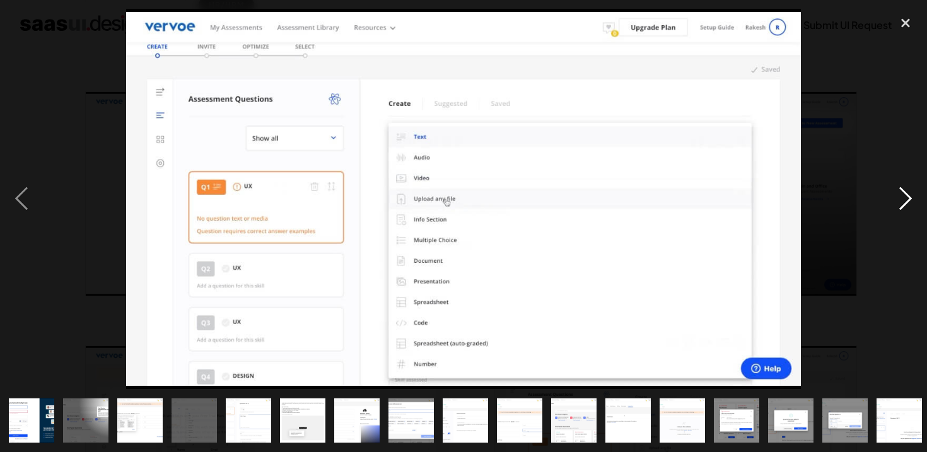
click at [910, 197] on div "next image" at bounding box center [905, 199] width 43 height 380
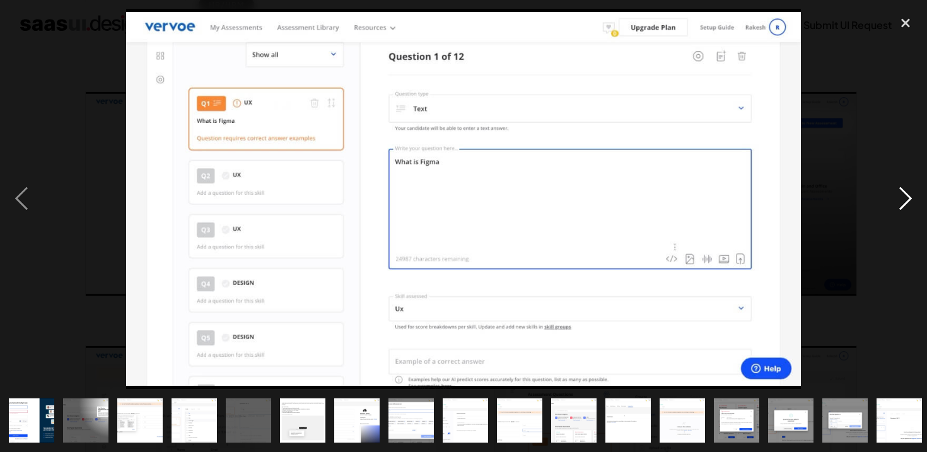
click at [910, 197] on div "next image" at bounding box center [905, 199] width 43 height 380
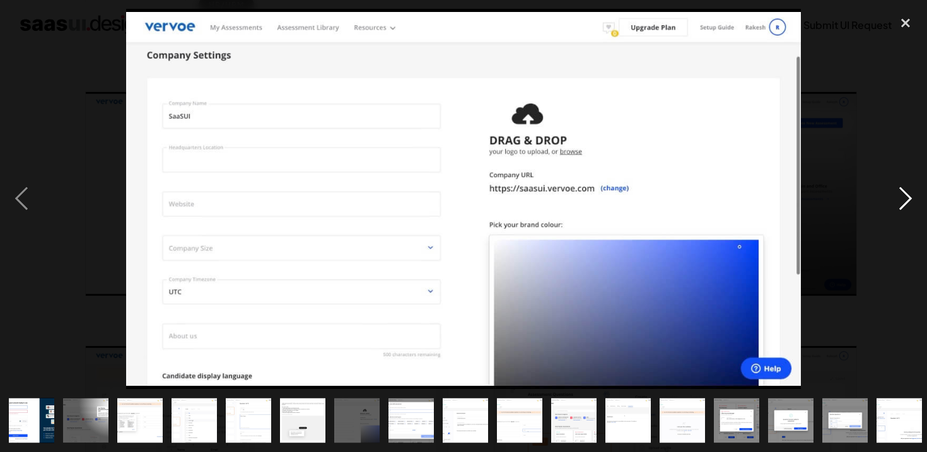
click at [910, 197] on div "next image" at bounding box center [905, 199] width 43 height 380
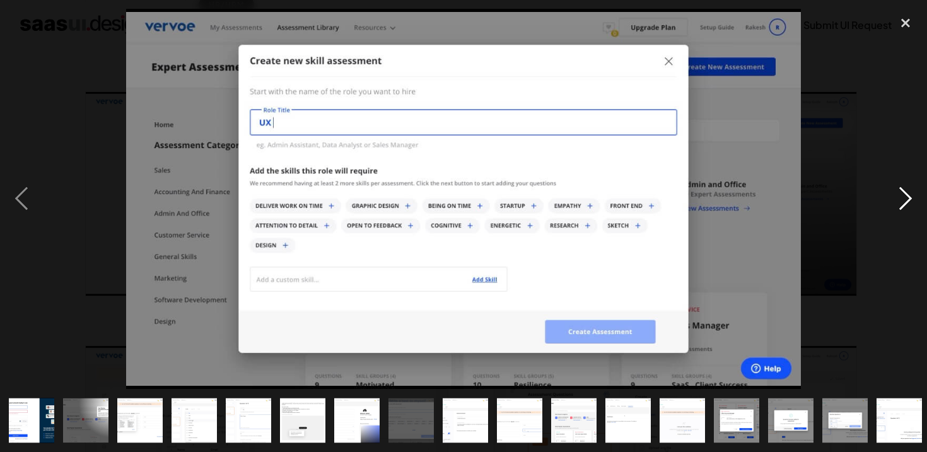
click at [910, 197] on div "next image" at bounding box center [905, 199] width 43 height 380
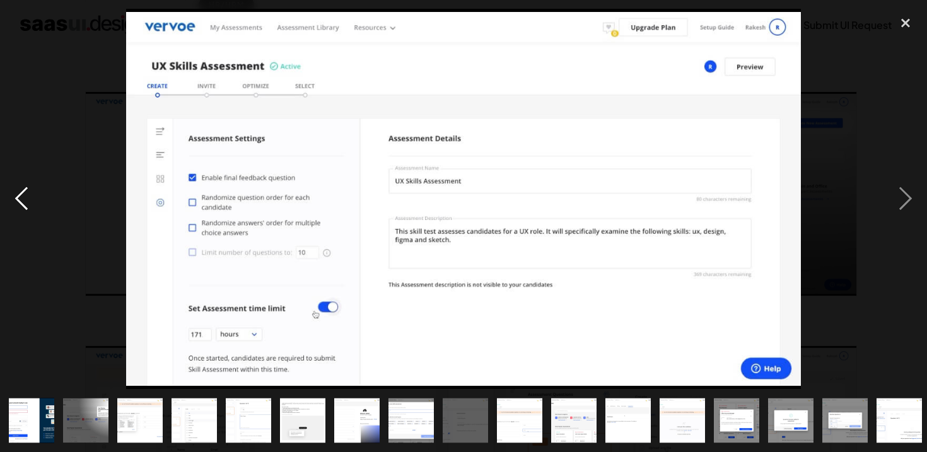
click at [30, 201] on div "previous image" at bounding box center [21, 199] width 43 height 380
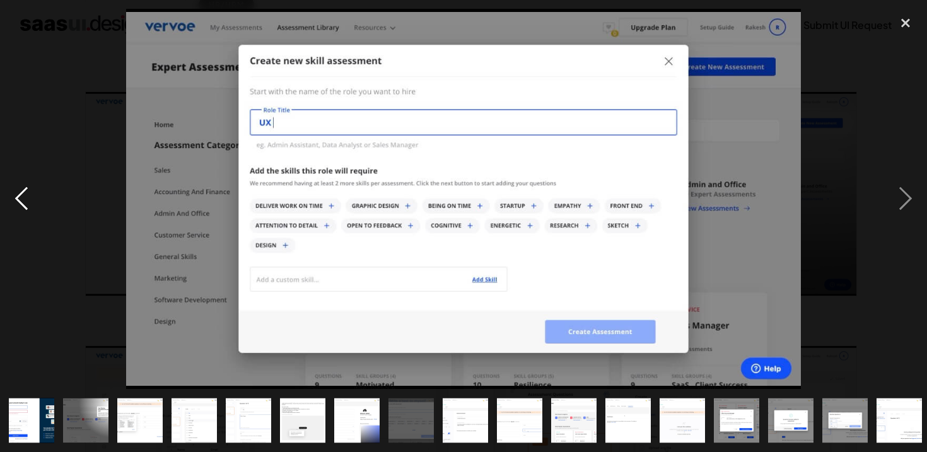
click at [30, 201] on div "previous image" at bounding box center [21, 199] width 43 height 380
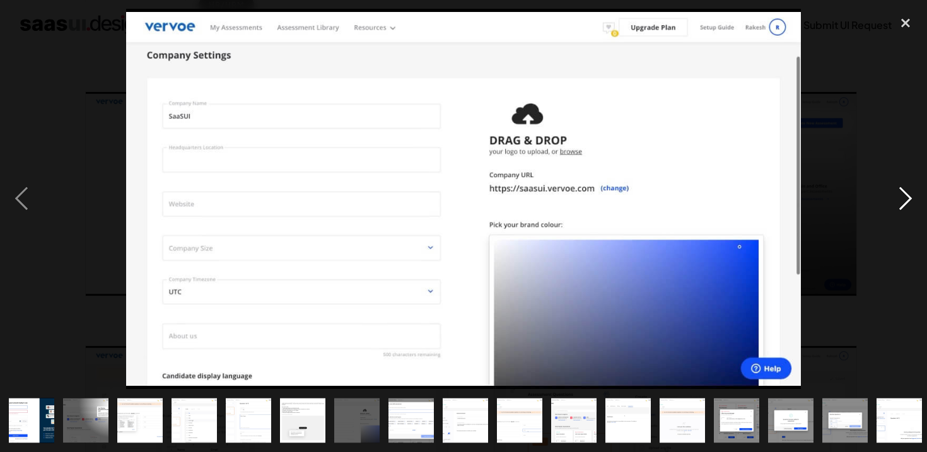
click at [898, 190] on div "next image" at bounding box center [905, 199] width 43 height 380
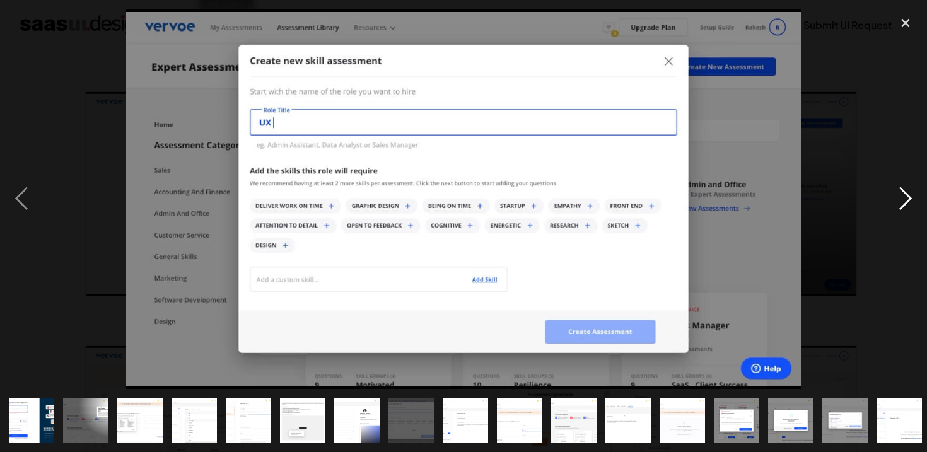
click at [898, 190] on div "next image" at bounding box center [905, 199] width 43 height 380
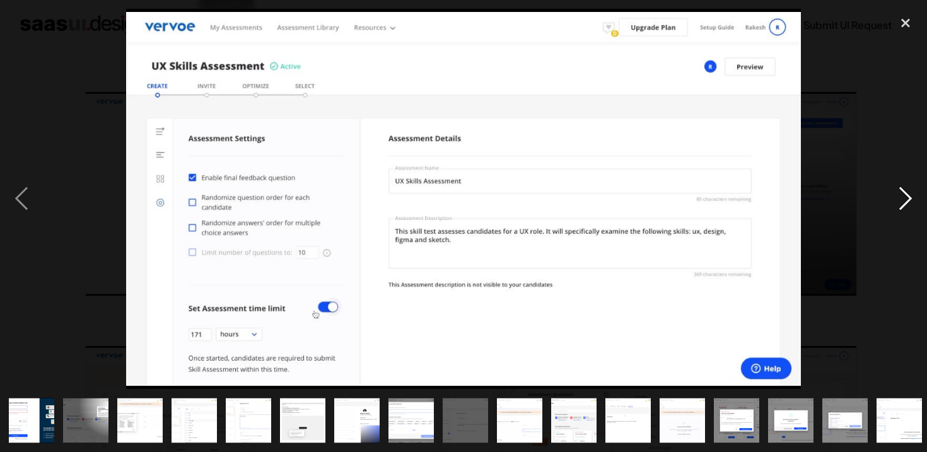
click at [898, 190] on div "next image" at bounding box center [905, 199] width 43 height 380
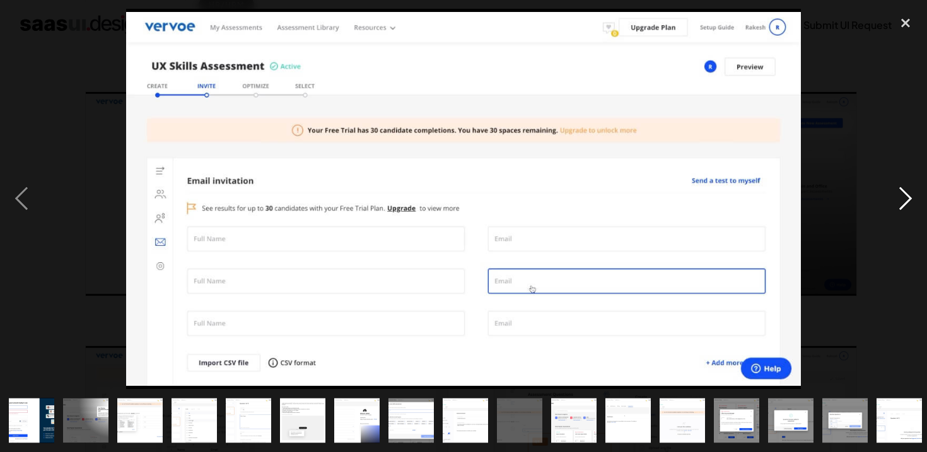
click at [898, 190] on div "next image" at bounding box center [905, 199] width 43 height 380
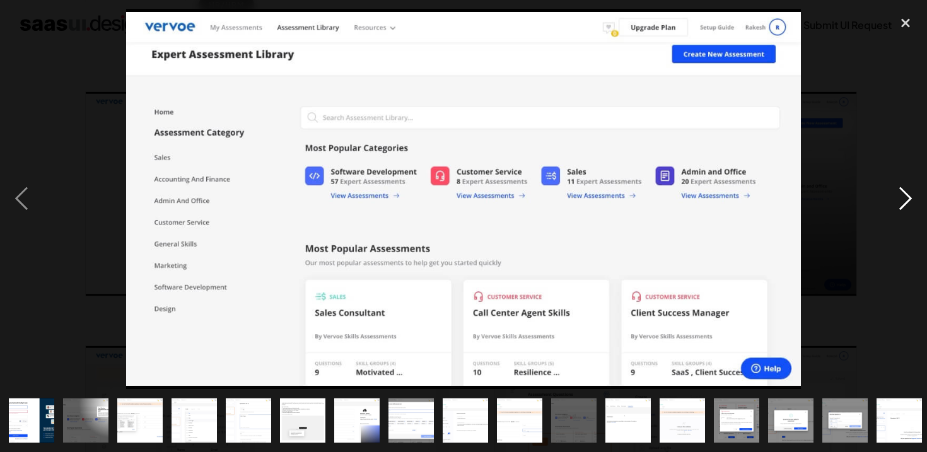
click at [898, 190] on div "next image" at bounding box center [905, 199] width 43 height 380
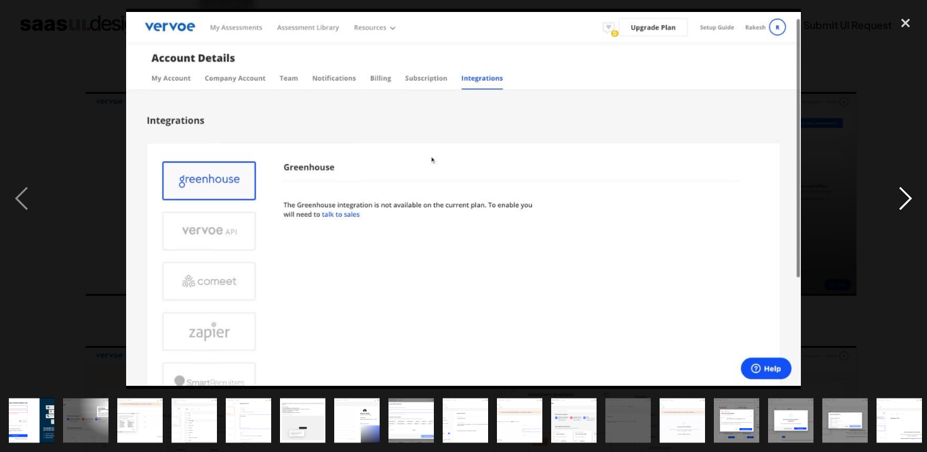
click at [898, 190] on div "next image" at bounding box center [905, 199] width 43 height 380
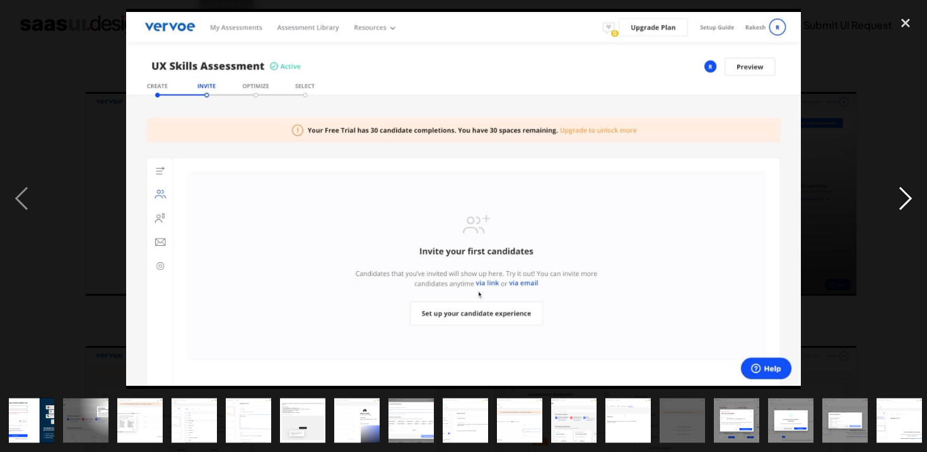
click at [898, 190] on div "next image" at bounding box center [905, 199] width 43 height 380
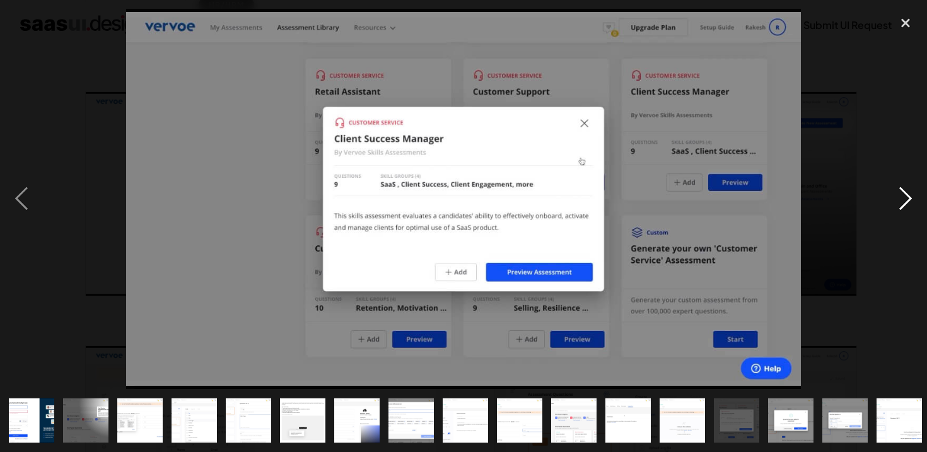
click at [898, 190] on div "next image" at bounding box center [905, 199] width 43 height 380
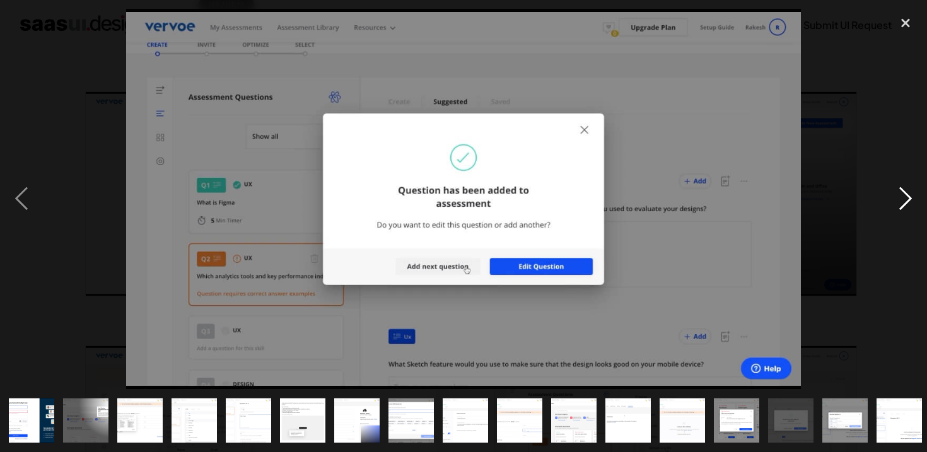
click at [898, 190] on div "next image" at bounding box center [905, 199] width 43 height 380
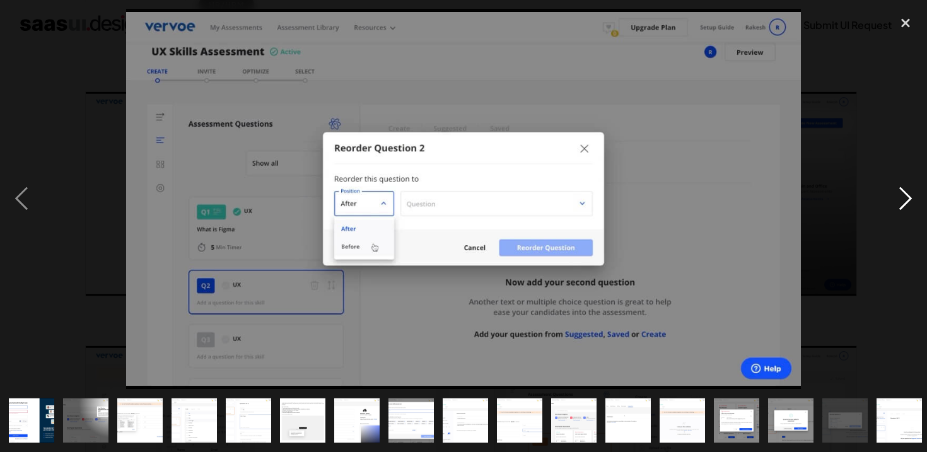
click at [898, 190] on div "next image" at bounding box center [905, 199] width 43 height 380
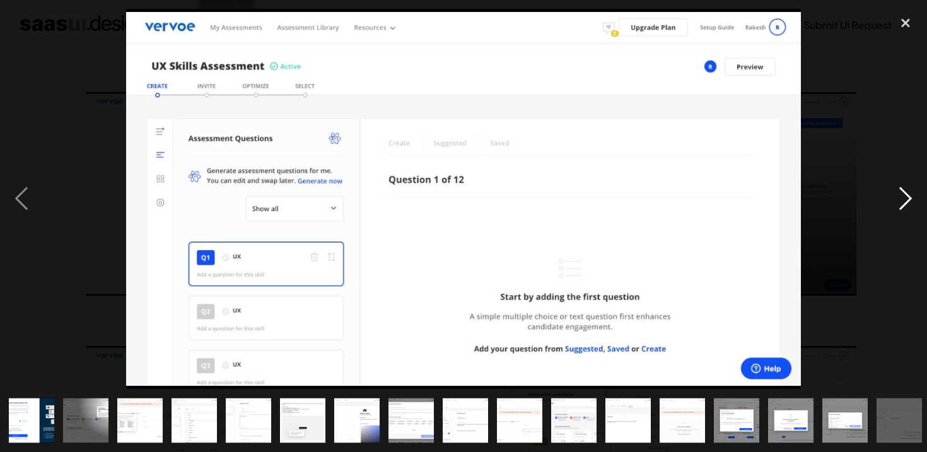
click at [898, 190] on div "next image" at bounding box center [905, 199] width 43 height 380
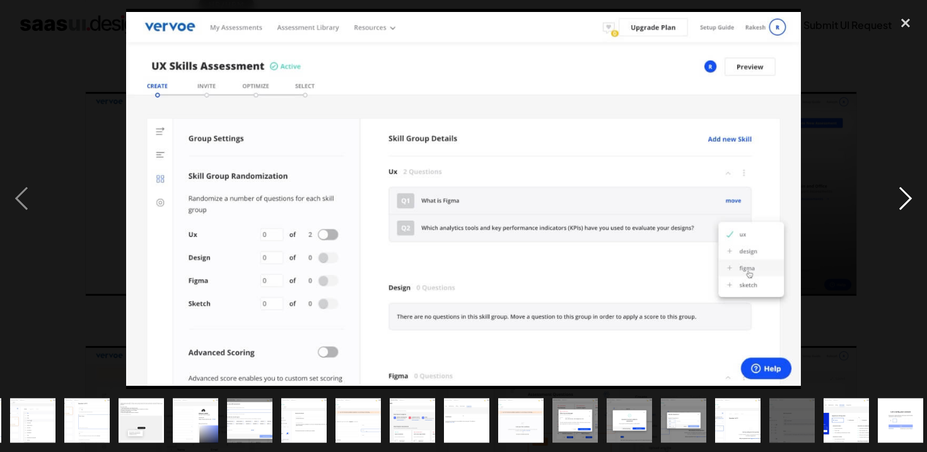
click at [898, 190] on div "next image" at bounding box center [905, 199] width 43 height 380
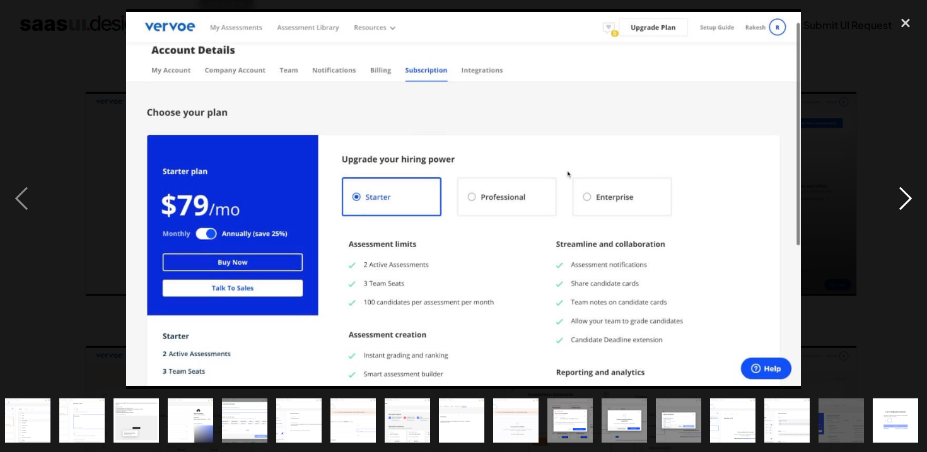
click at [898, 190] on div "next image" at bounding box center [905, 199] width 43 height 380
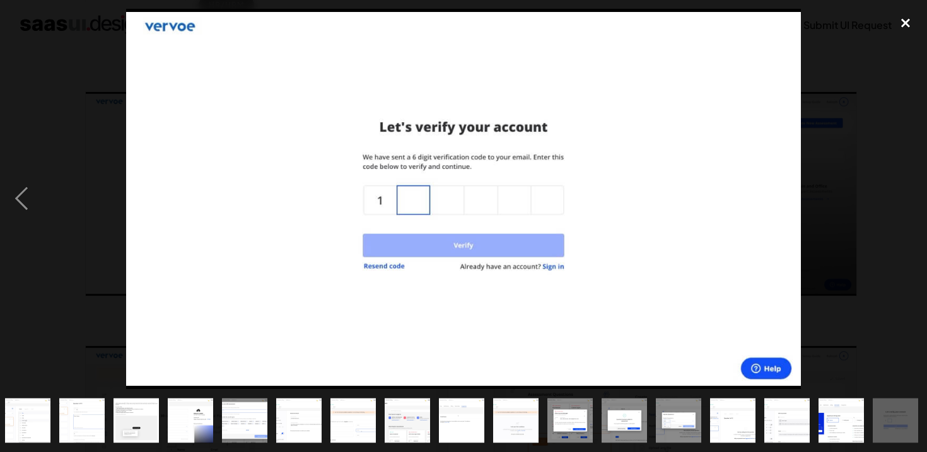
click at [905, 25] on div "close lightbox" at bounding box center [905, 23] width 43 height 28
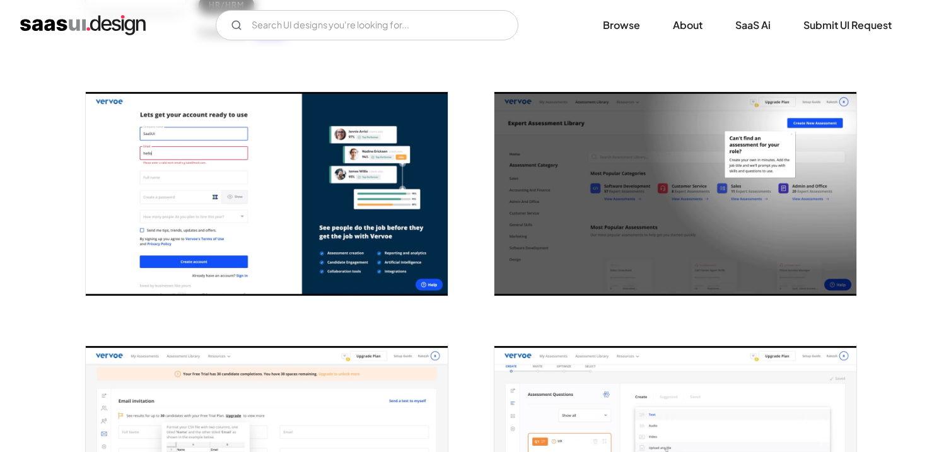
scroll to position [0, 0]
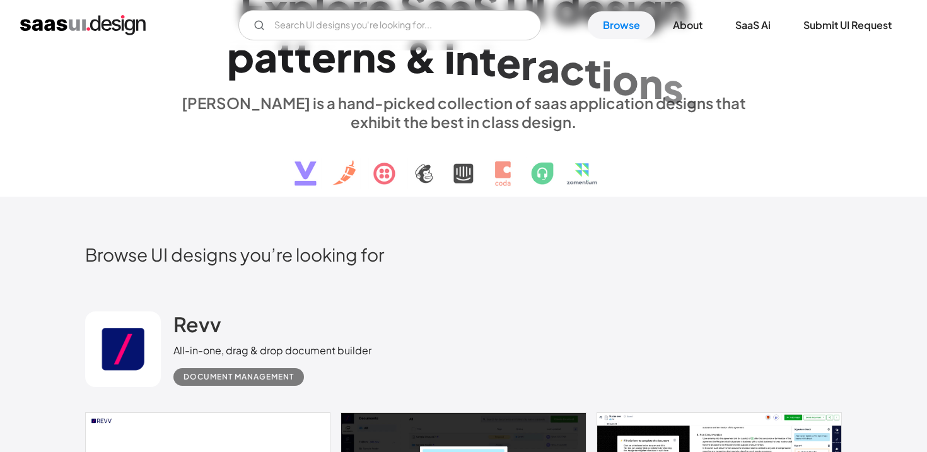
scroll to position [41, 0]
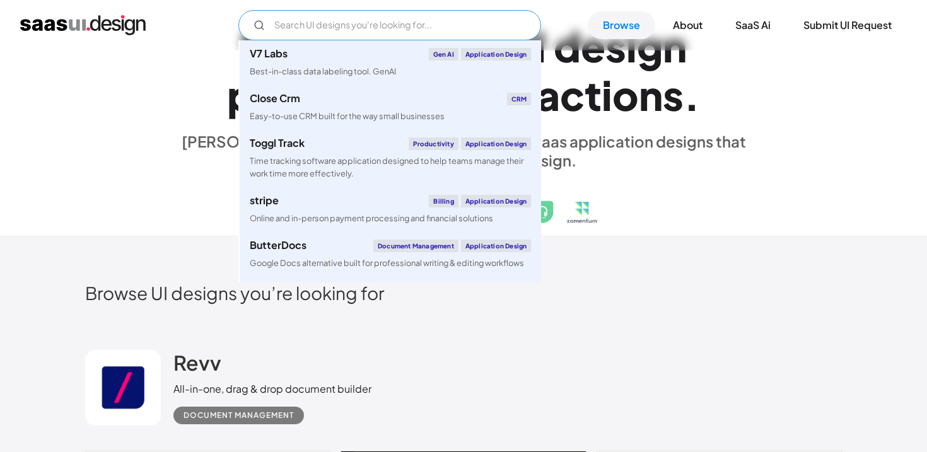
click at [351, 31] on input "Email Form" at bounding box center [389, 25] width 303 height 30
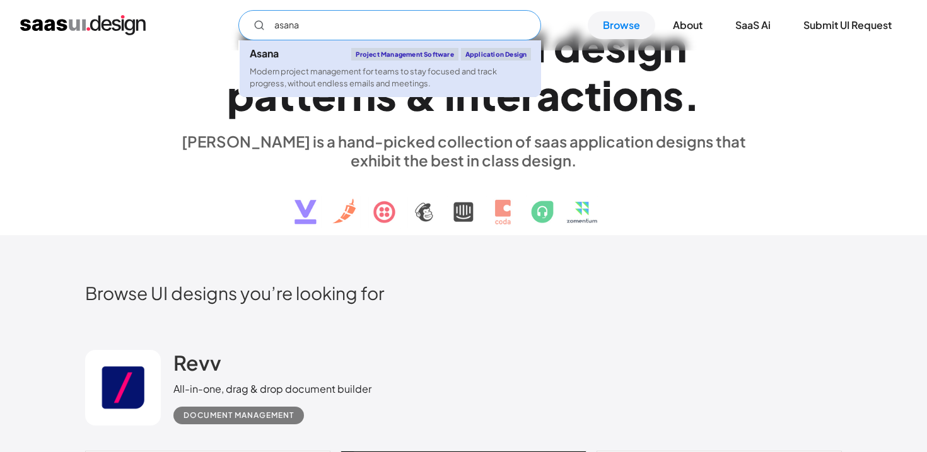
click at [325, 79] on div "Modern project management for teams to stay focused and track progress, without…" at bounding box center [390, 78] width 281 height 24
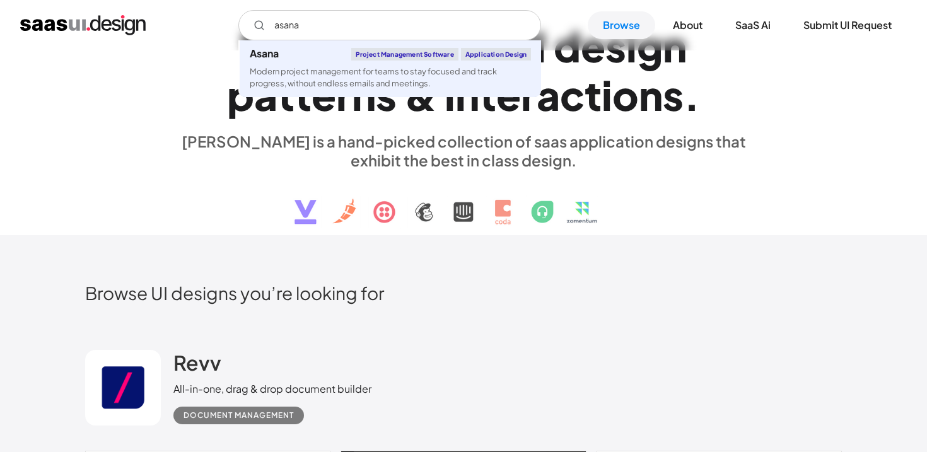
click at [734, 66] on h1 "E x p l o r e S a a S U I d e s i g n p a t t e r n s & i n t e r a c t i o n s…" at bounding box center [463, 70] width 580 height 97
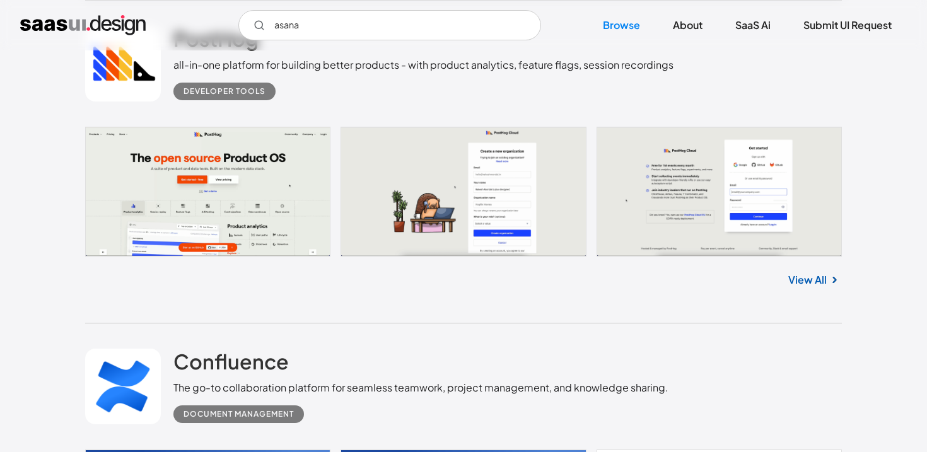
scroll to position [1362, 0]
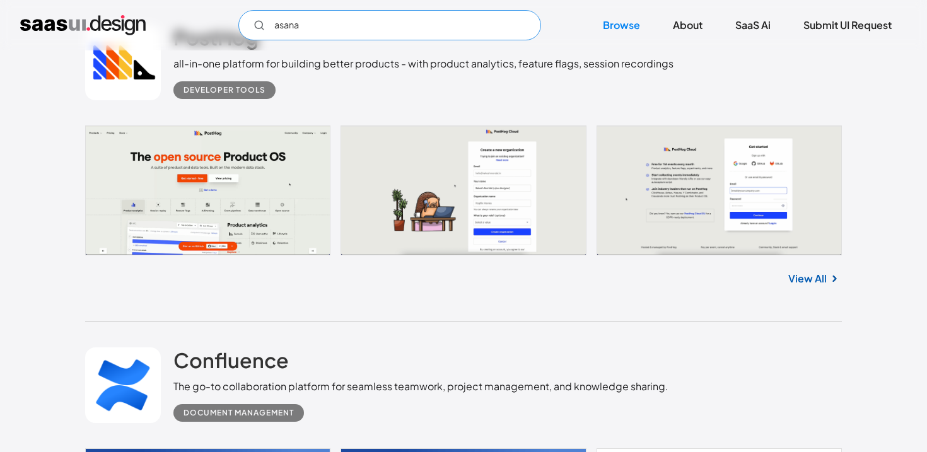
click at [354, 19] on input "asana" at bounding box center [389, 25] width 303 height 30
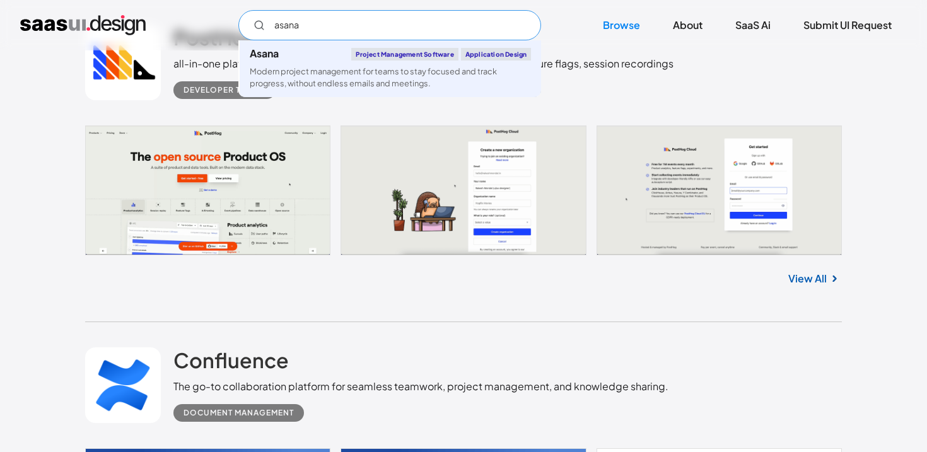
click at [354, 19] on input "asana" at bounding box center [389, 25] width 303 height 30
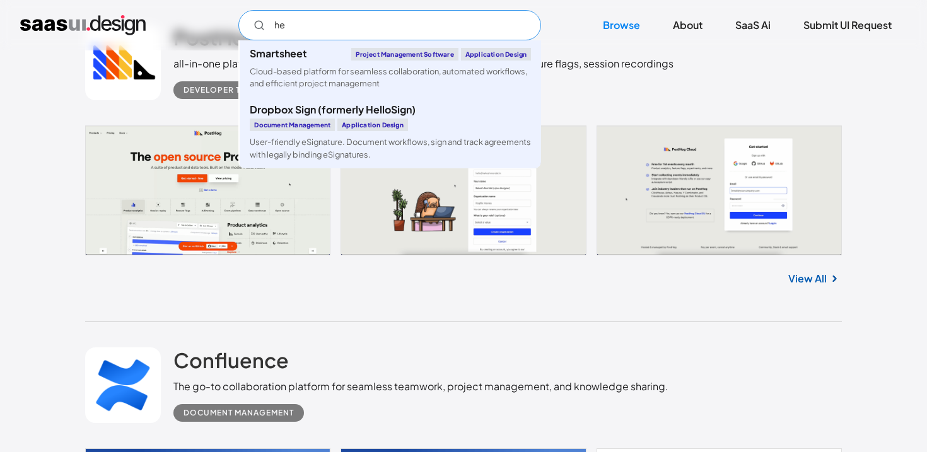
type input "h"
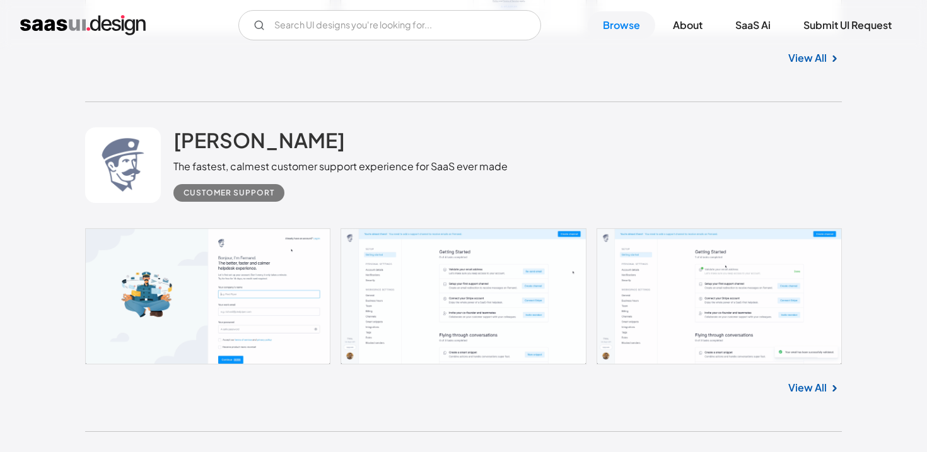
scroll to position [1951, 0]
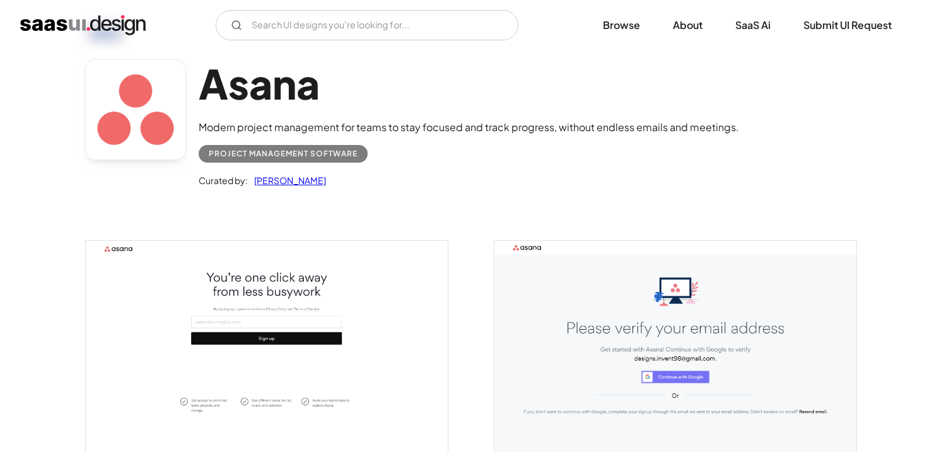
scroll to position [54, 0]
click at [323, 28] on input "Email Form" at bounding box center [367, 25] width 303 height 30
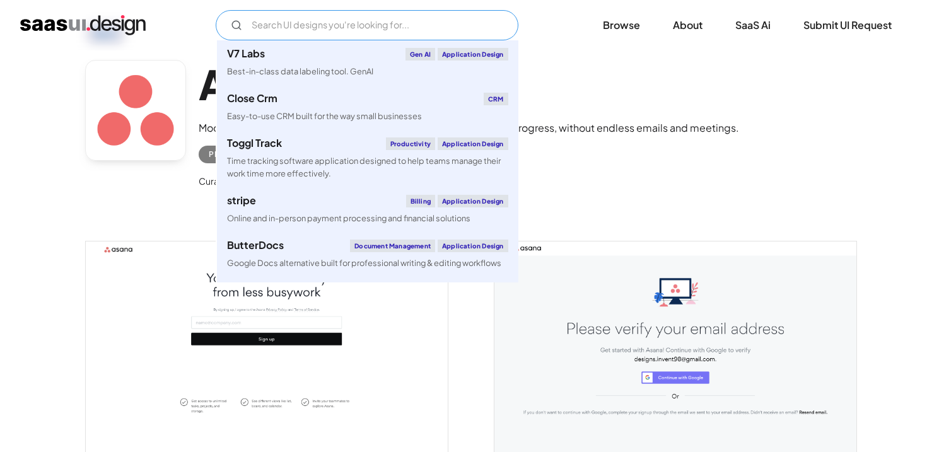
paste input "Notion"
type input "Notion"
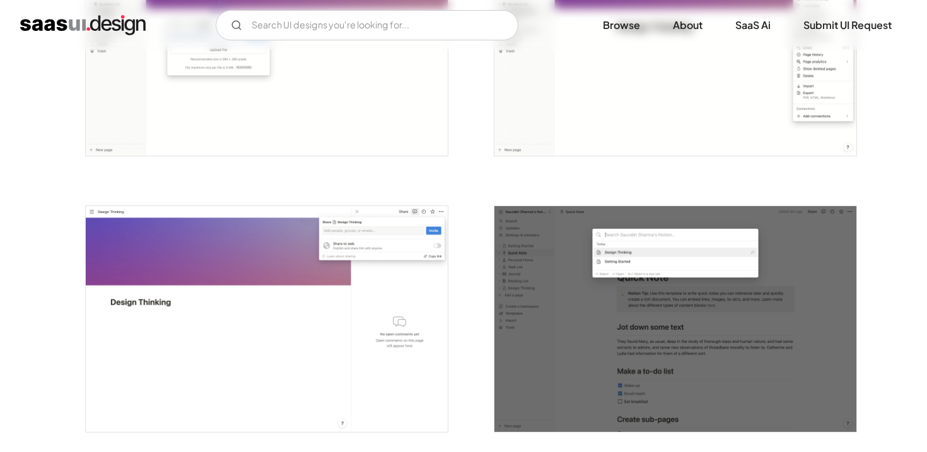
scroll to position [1647, 0]
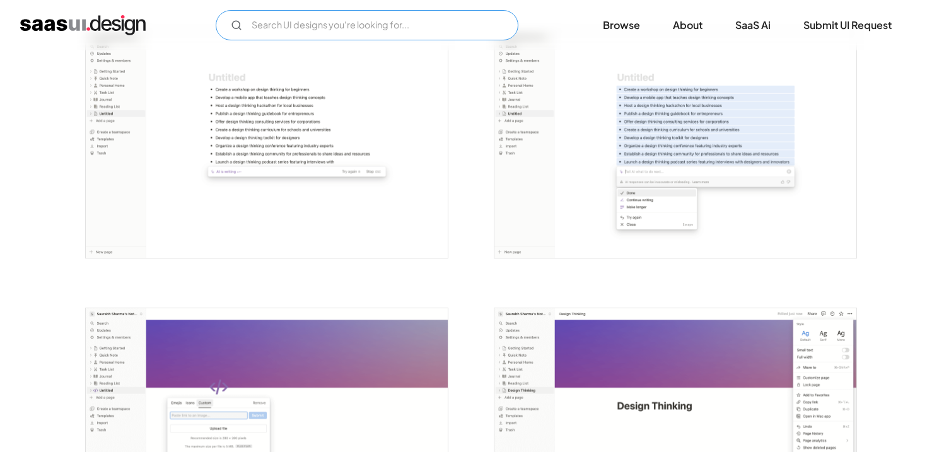
click at [323, 22] on input "Email Form" at bounding box center [367, 25] width 303 height 30
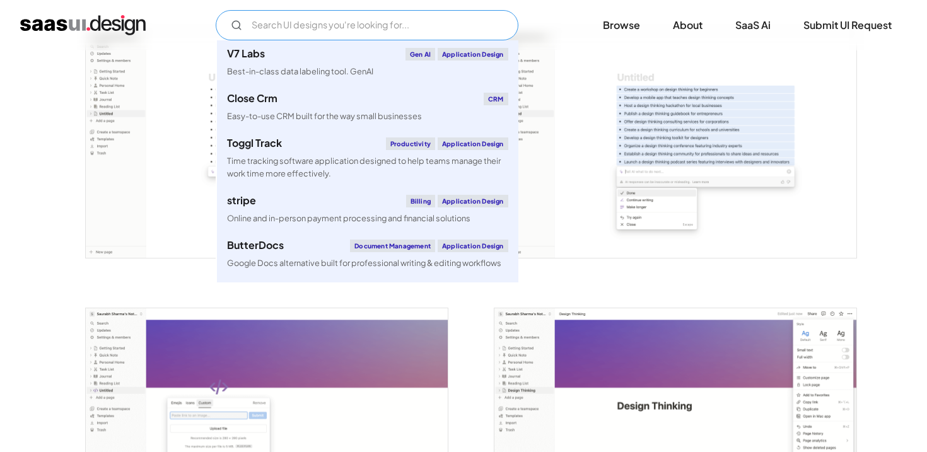
paste input "HubSpot"
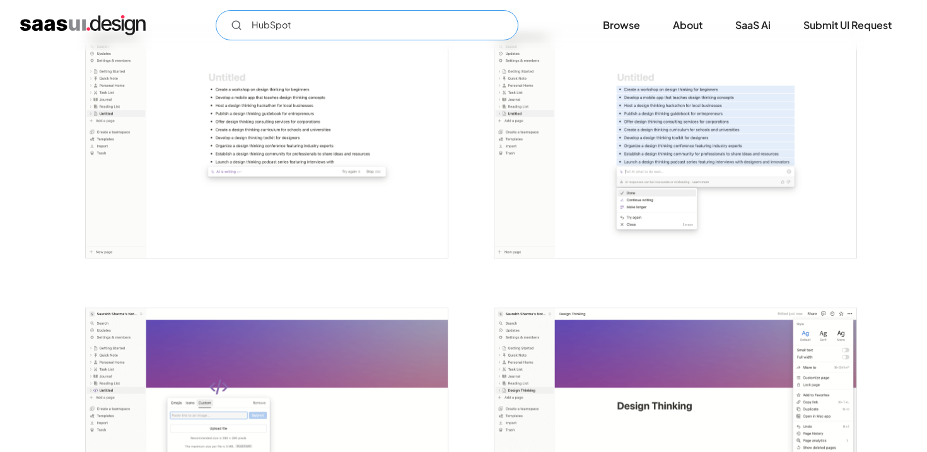
click at [334, 23] on input "HubSpot" at bounding box center [367, 25] width 303 height 30
type input "HubSpot"
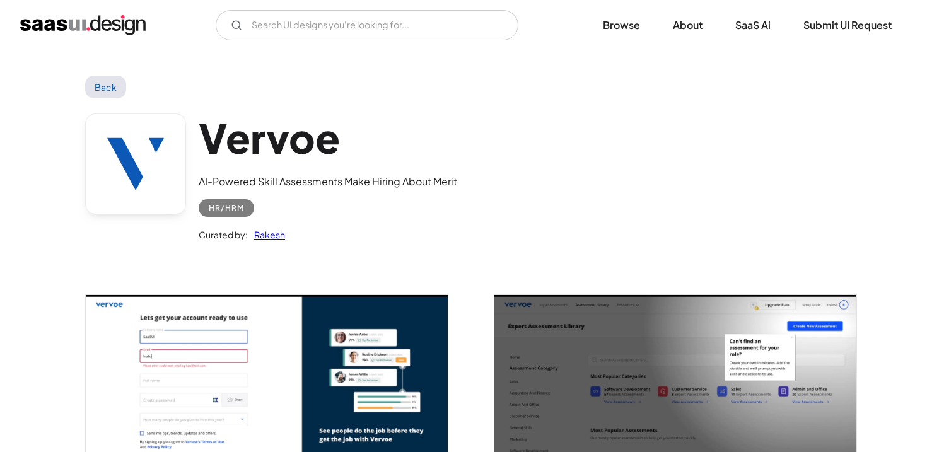
scroll to position [203, 0]
